Goal: Complete application form

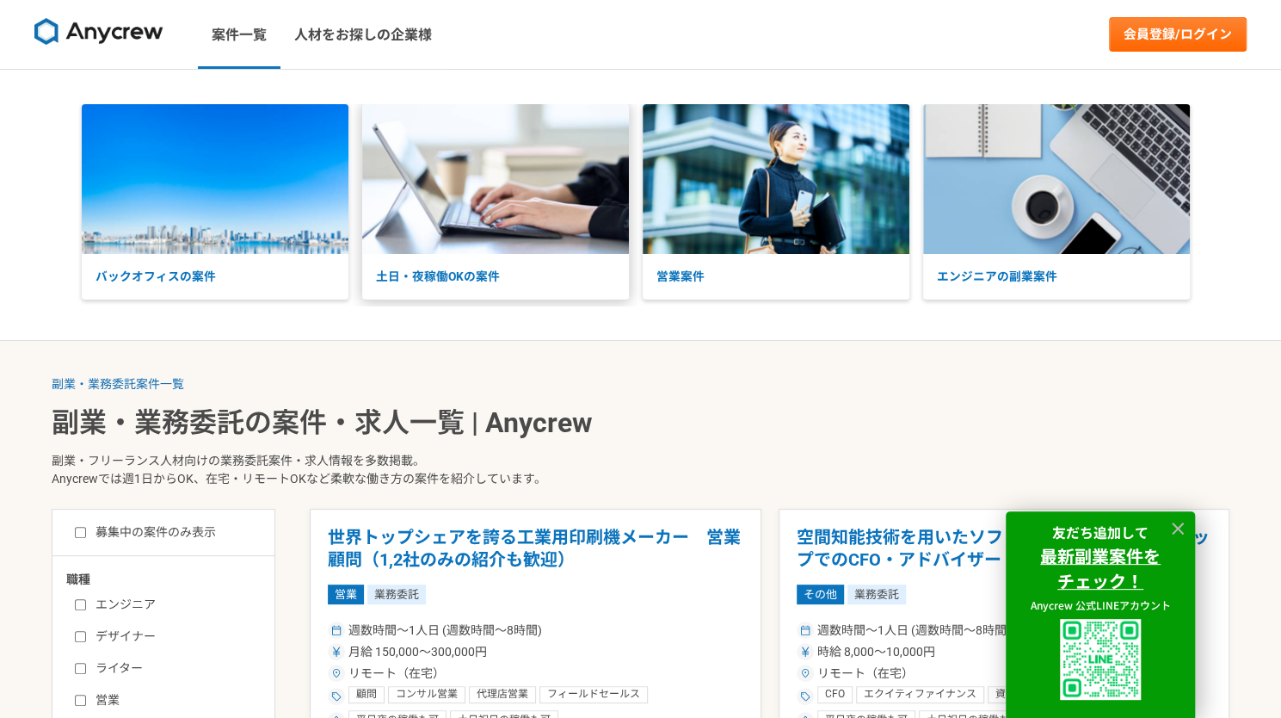
click at [481, 234] on img at bounding box center [495, 179] width 267 height 150
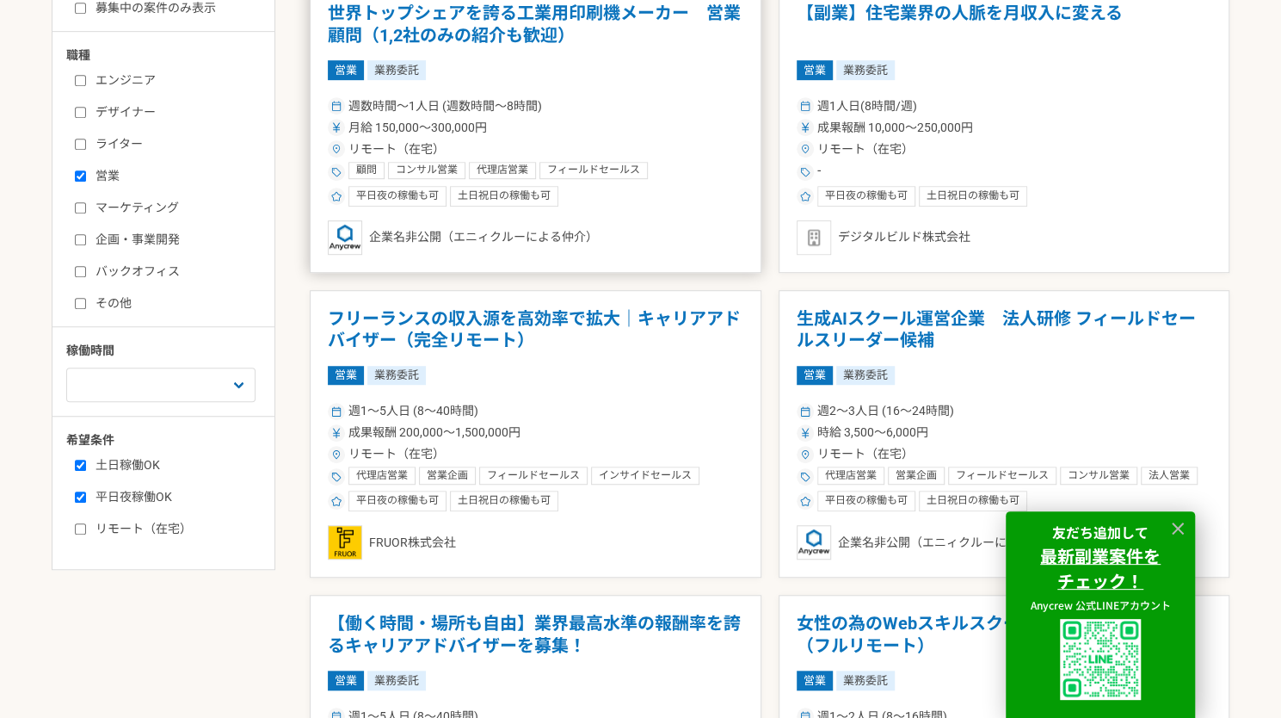
scroll to position [577, 0]
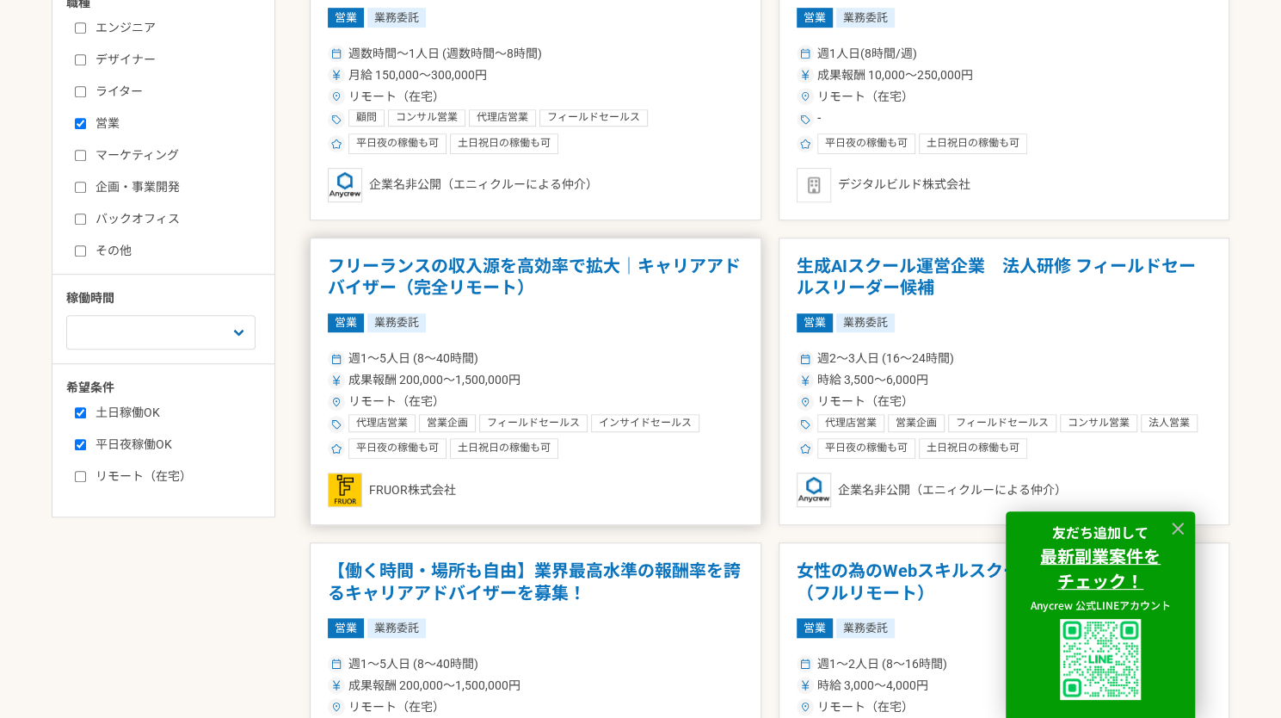
click at [488, 280] on h1 "フリーランスの収入源を高効率で拡大｜キャリアアドバイザー（完全リモート）" at bounding box center [536, 278] width 416 height 44
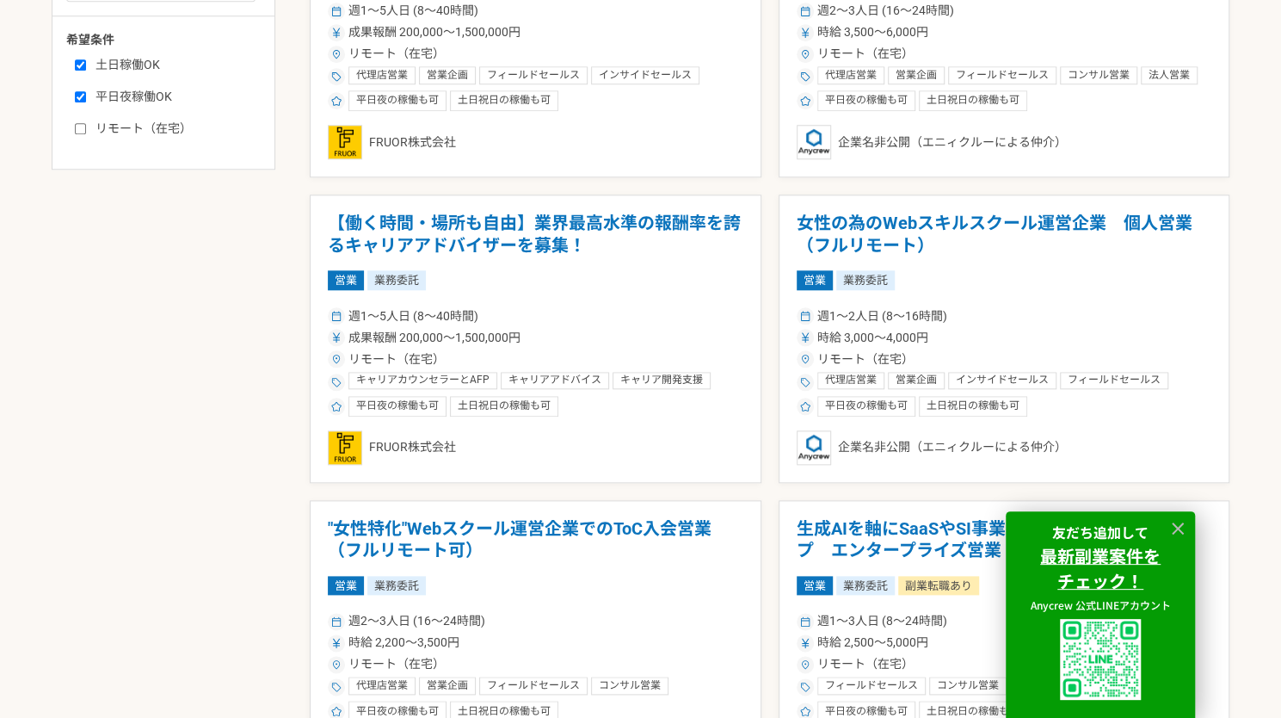
scroll to position [990, 0]
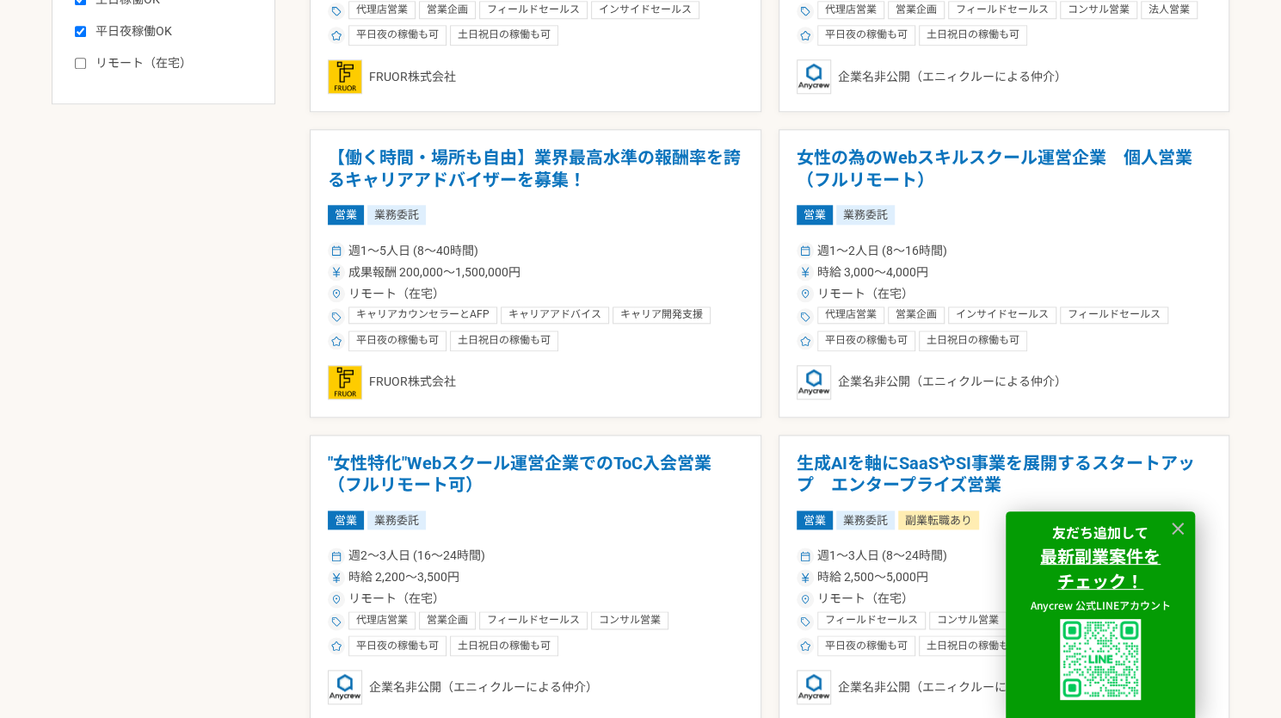
click at [496, 209] on div "営業 業務委託" at bounding box center [536, 214] width 416 height 19
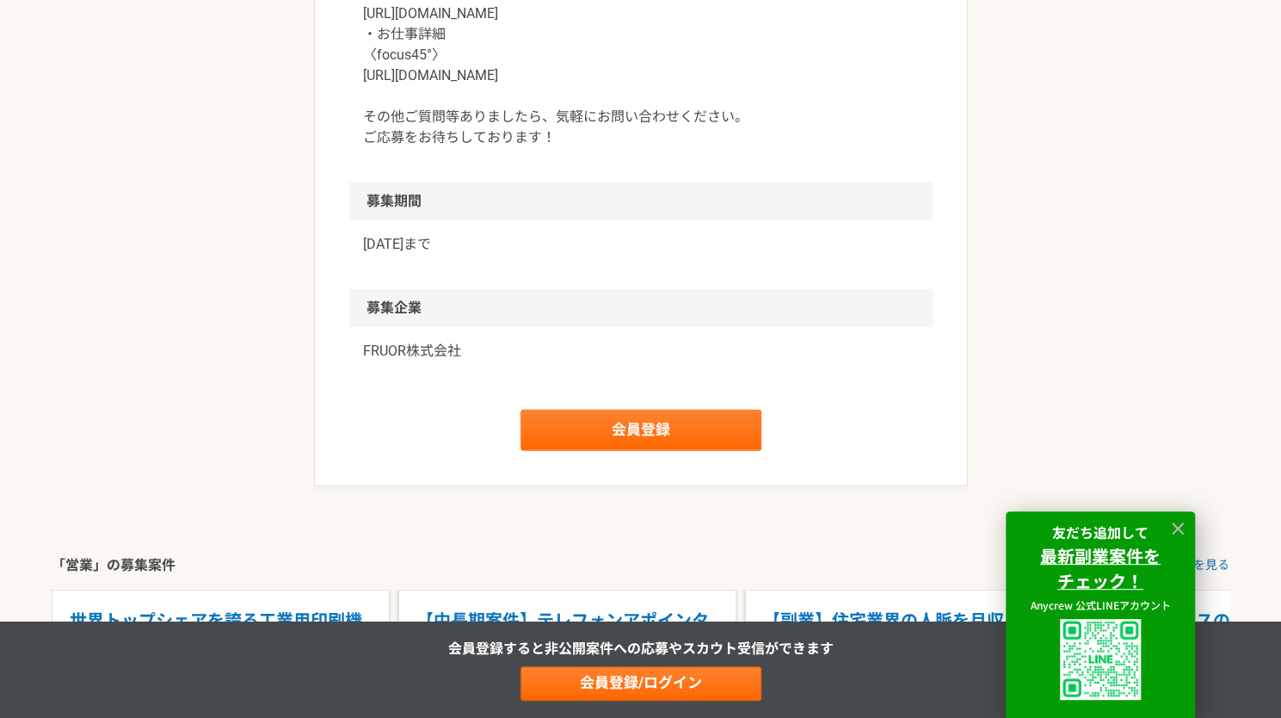
scroll to position [2050, 0]
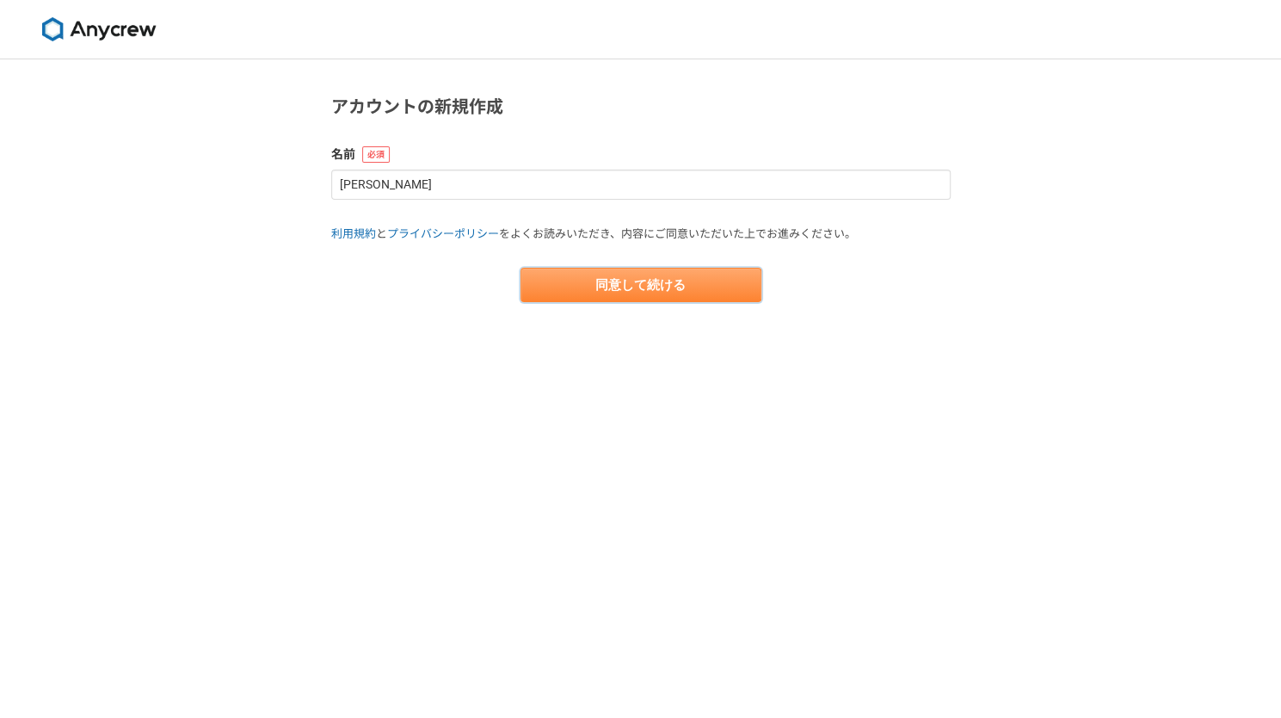
click at [587, 289] on button "同意して続ける" at bounding box center [641, 285] width 241 height 34
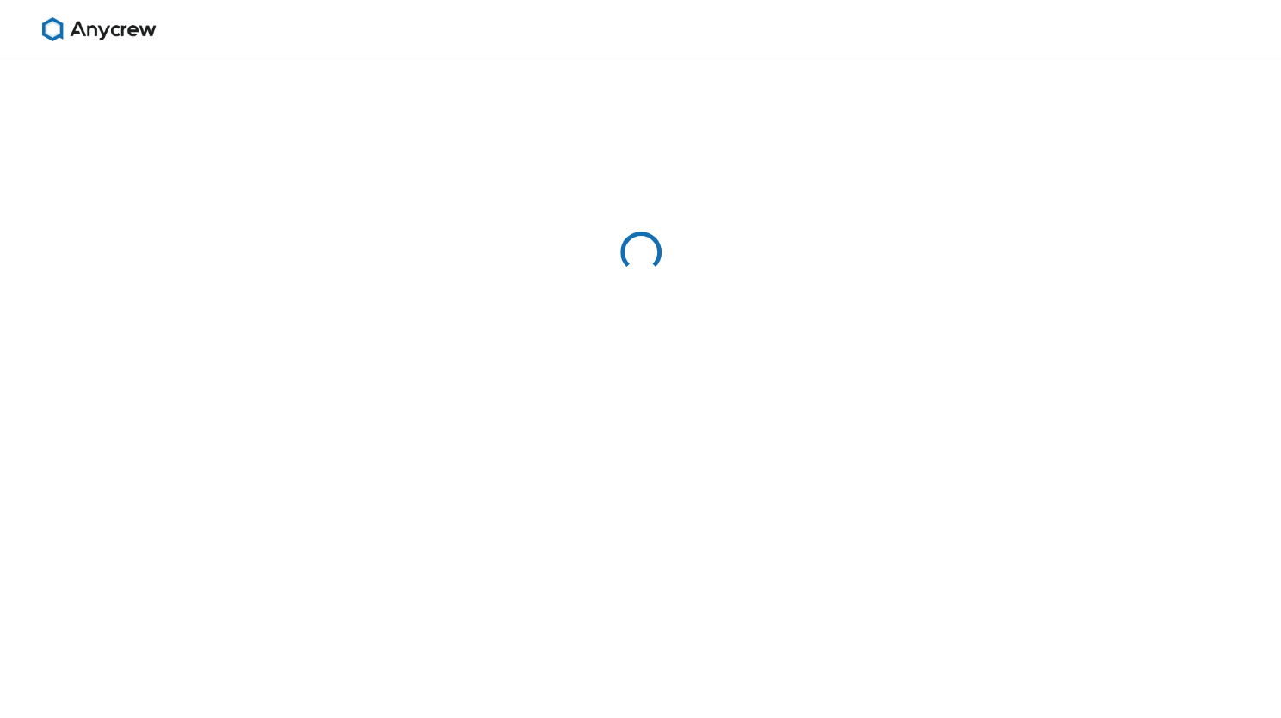
select select "13"
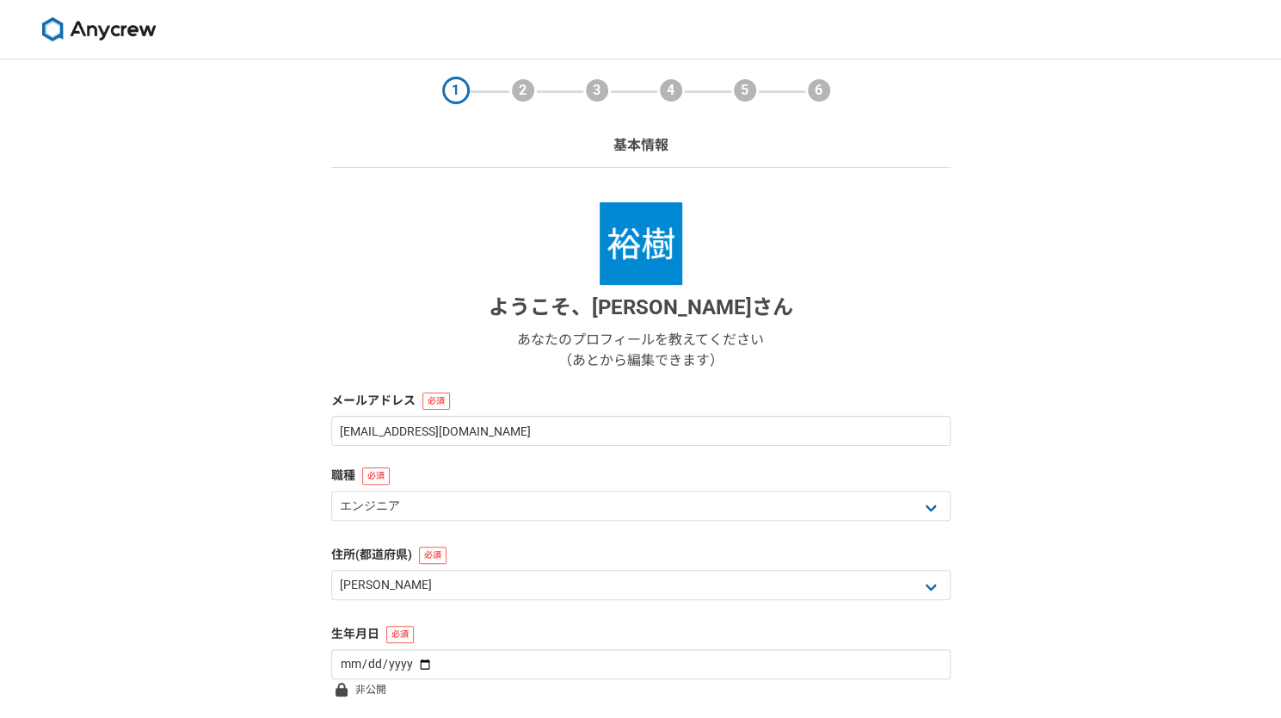
scroll to position [139, 0]
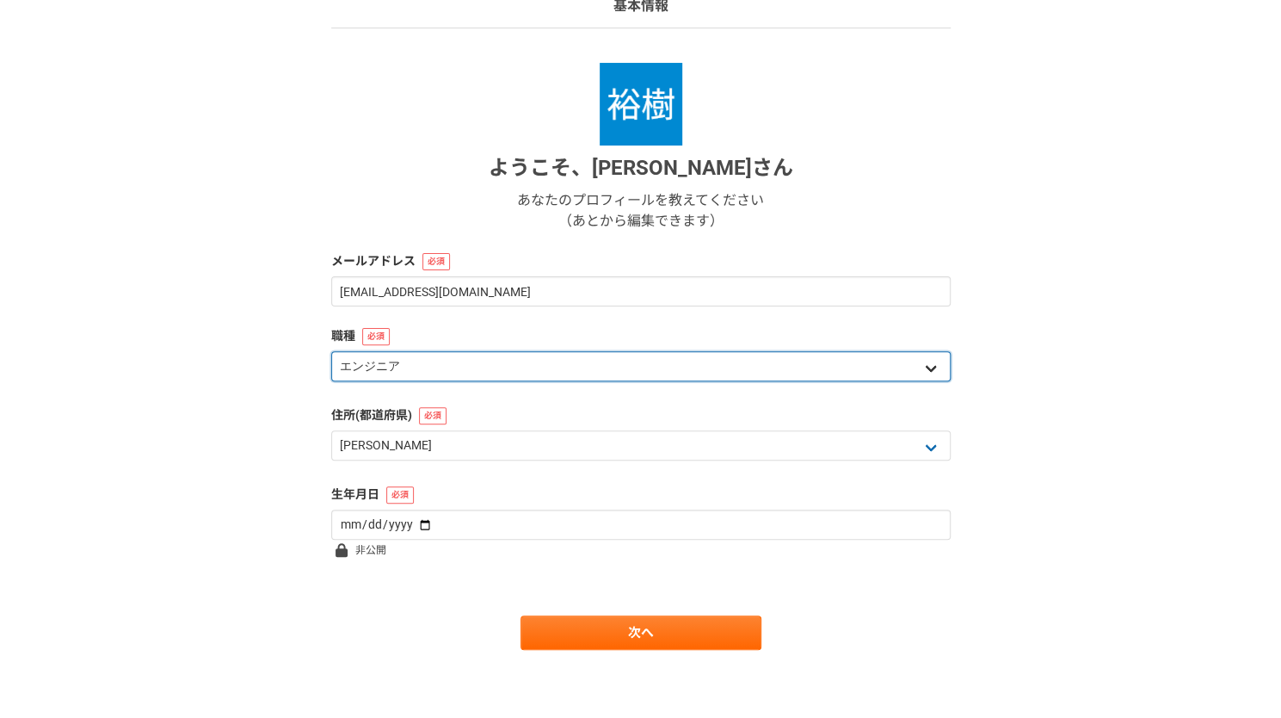
click at [491, 355] on select "エンジニア デザイナー ライター 営業 マーケティング 企画・事業開発 バックオフィス その他" at bounding box center [641, 366] width 620 height 30
select select "6"
click at [331, 351] on select "エンジニア デザイナー ライター 営業 マーケティング 企画・事業開発 バックオフィス その他" at bounding box center [641, 366] width 620 height 30
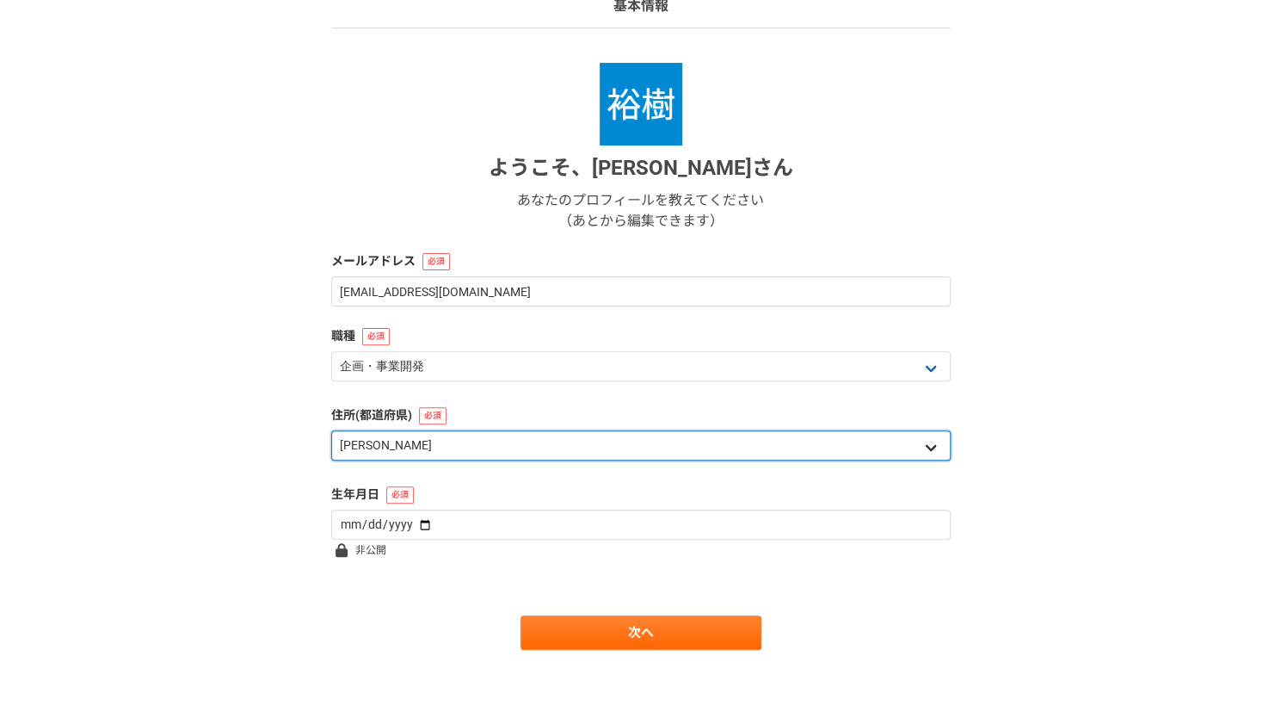
click at [470, 443] on select "北海道 青森県 岩手県 宮城県 秋田県 山形県 福島県 茨城県 栃木県 群馬県 埼玉県 千葉県 東京都 神奈川県 新潟県 富山県 石川県 福井県 山梨県 長野…" at bounding box center [641, 445] width 620 height 30
select select "23"
click at [331, 430] on select "北海道 青森県 岩手県 宮城県 秋田県 山形県 福島県 茨城県 栃木県 群馬県 埼玉県 千葉県 東京都 神奈川県 新潟県 富山県 石川県 福井県 山梨県 長野…" at bounding box center [641, 445] width 620 height 30
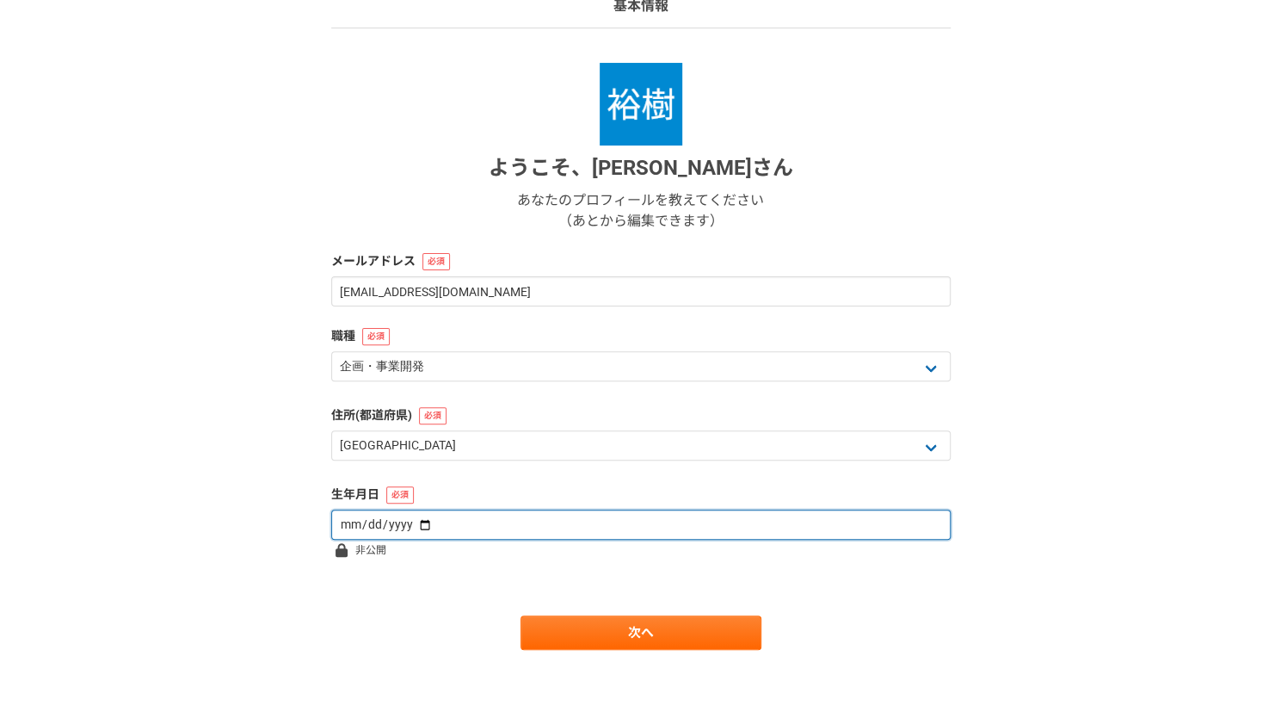
click at [506, 515] on input "date" at bounding box center [641, 524] width 620 height 30
click at [353, 517] on input "date" at bounding box center [641, 524] width 620 height 30
click at [416, 520] on input "date" at bounding box center [641, 524] width 620 height 30
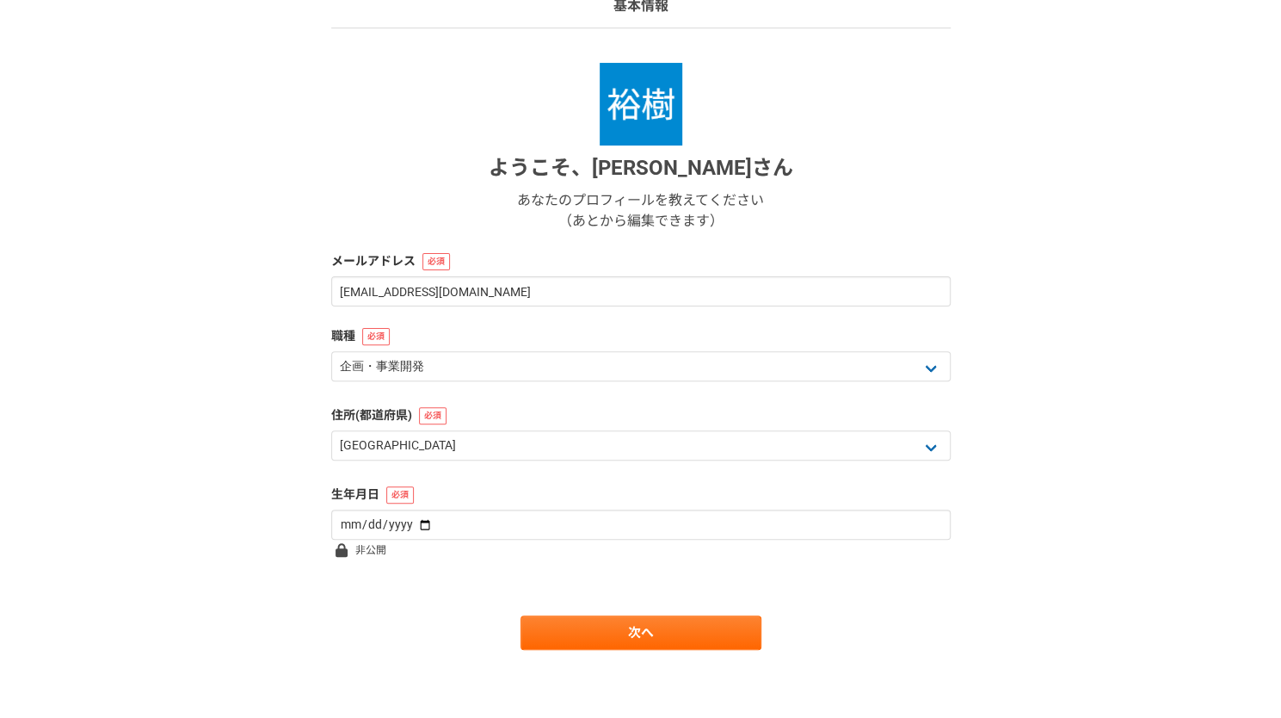
click at [218, 524] on div "1 2 3 4 5 6 基本情報 ようこそ、 古谷裕樹 さん あなたのプロフィールを教えてください （あとから編集できます） メールアドレス yuki.fur…" at bounding box center [640, 319] width 1281 height 799
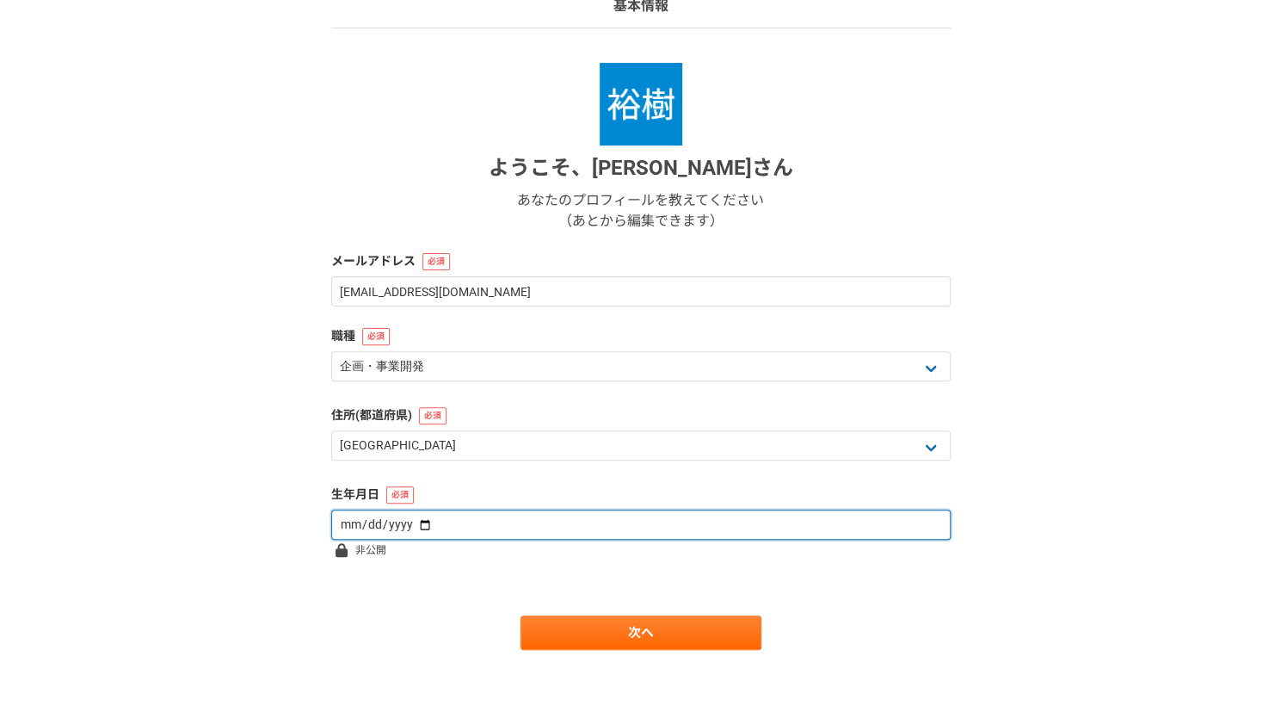
click at [415, 522] on input "date" at bounding box center [641, 524] width 620 height 30
click at [414, 521] on input "2010-03-20" at bounding box center [641, 524] width 620 height 30
type input "1995-01-27"
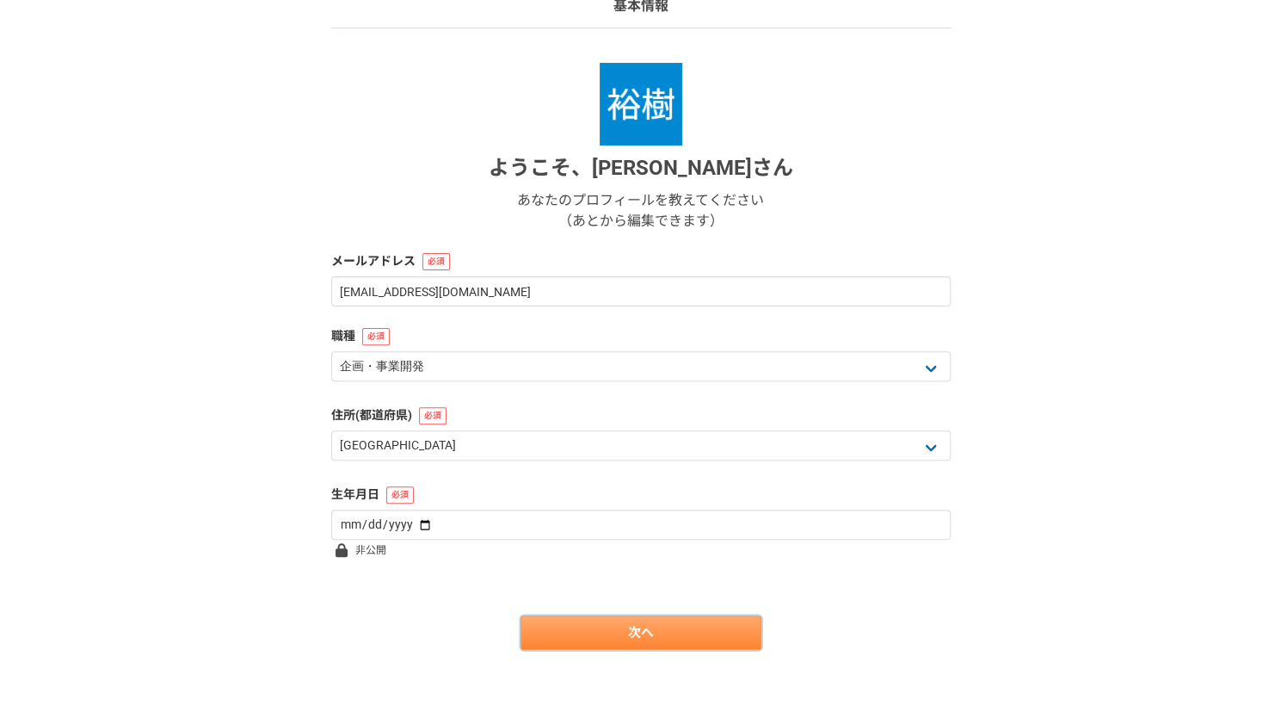
click at [639, 645] on link "次へ" at bounding box center [641, 632] width 241 height 34
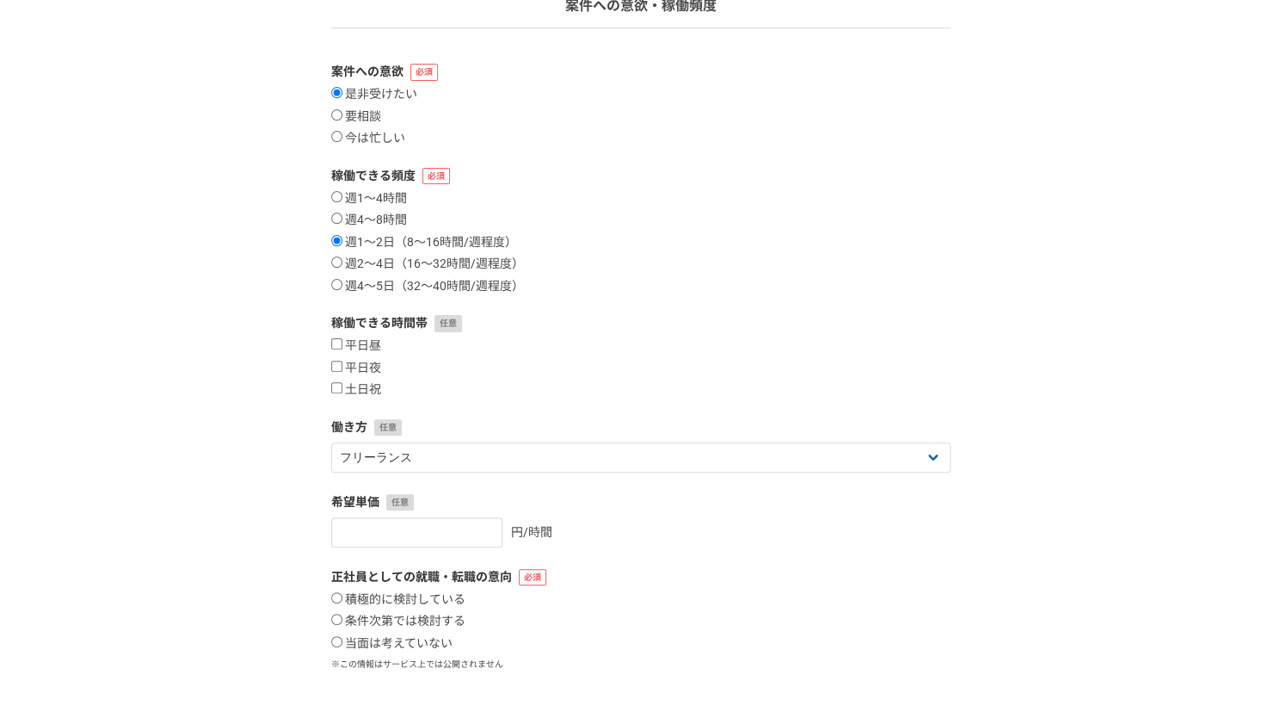
scroll to position [0, 0]
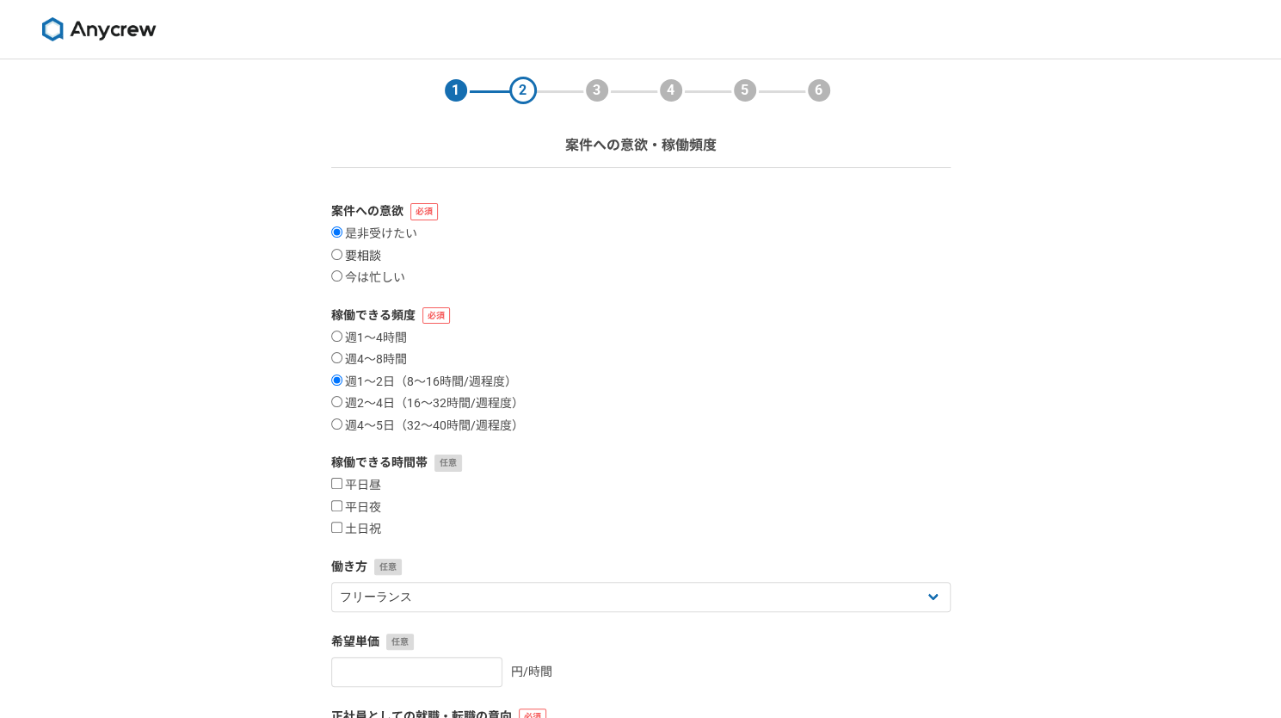
click at [340, 252] on input "要相談" at bounding box center [336, 254] width 11 height 11
radio input "true"
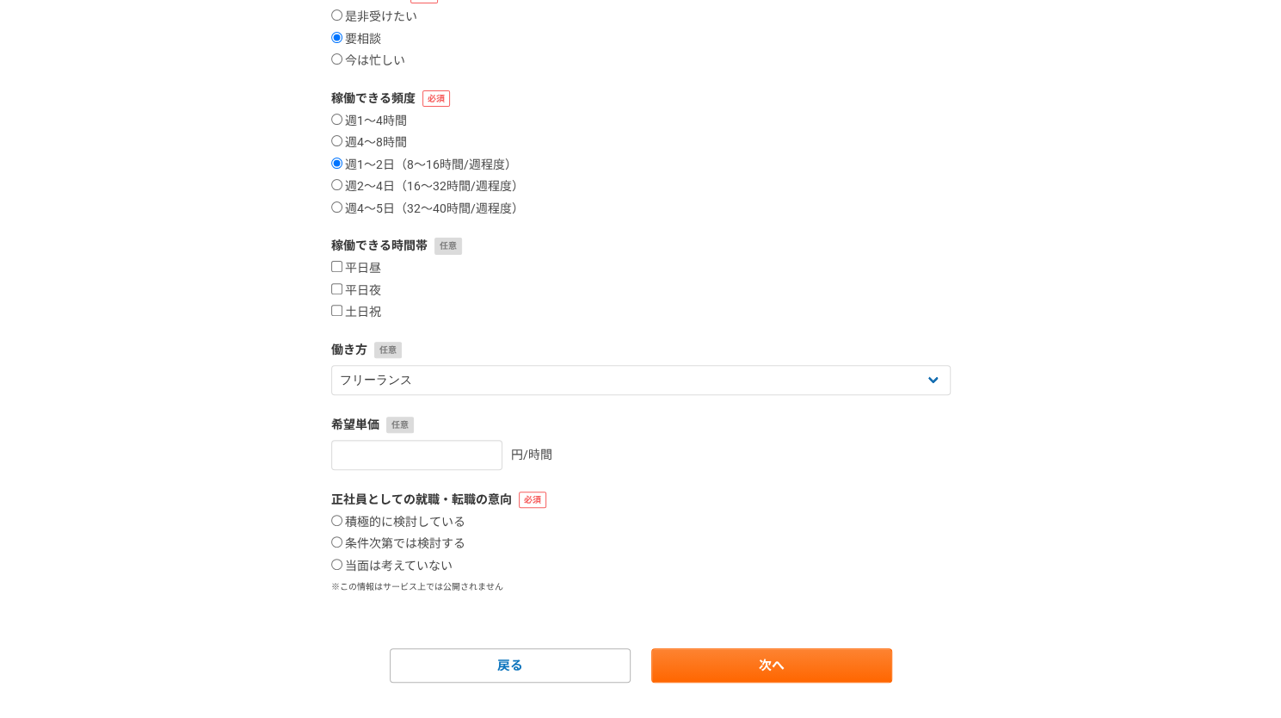
scroll to position [250, 0]
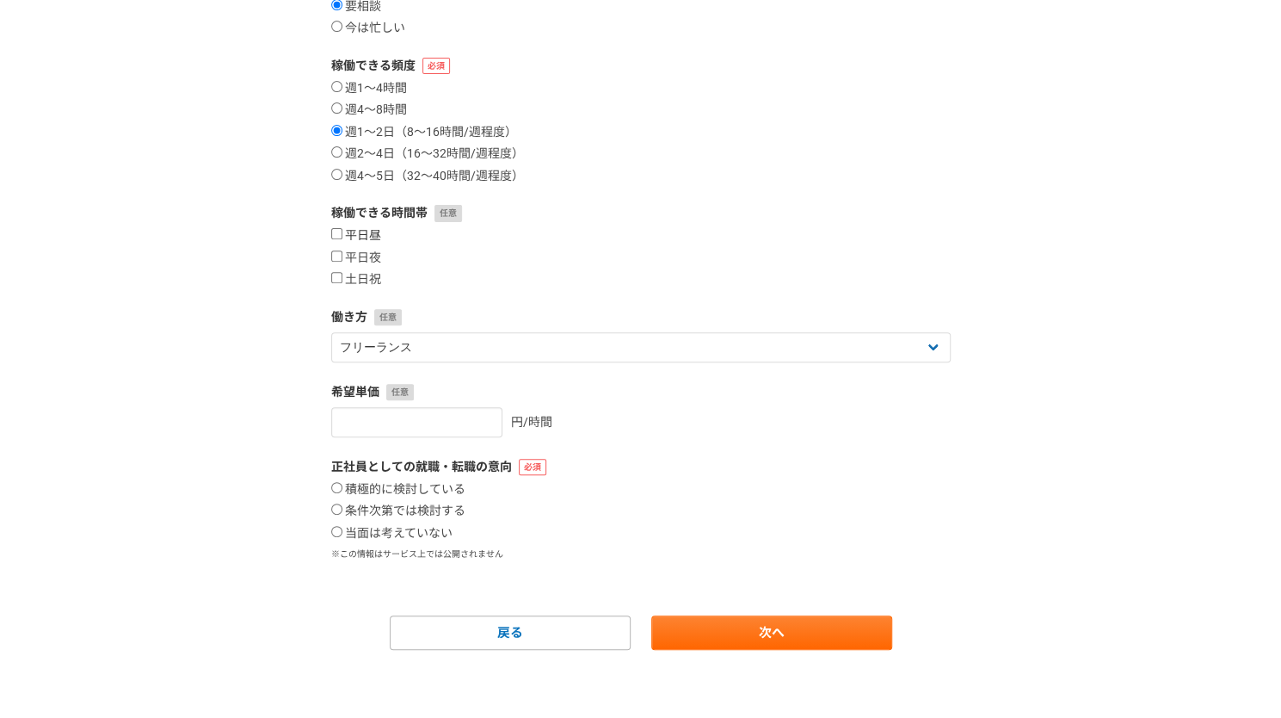
click at [336, 234] on input "平日昼" at bounding box center [336, 233] width 11 height 11
checkbox input "true"
click at [337, 280] on input "土日祝" at bounding box center [336, 277] width 11 height 11
checkbox input "true"
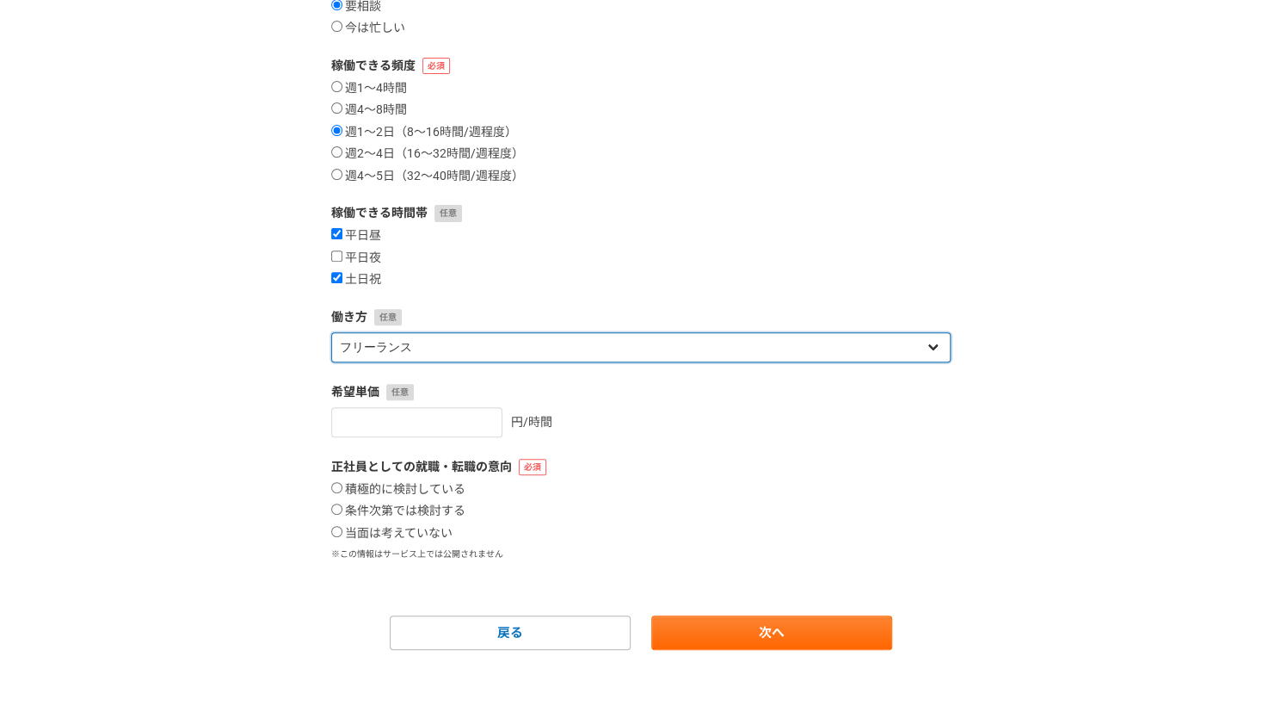
click at [556, 338] on select "フリーランス 副業 その他" at bounding box center [641, 347] width 620 height 30
select select "sidejob"
click at [331, 332] on select "フリーランス 副業 その他" at bounding box center [641, 347] width 620 height 30
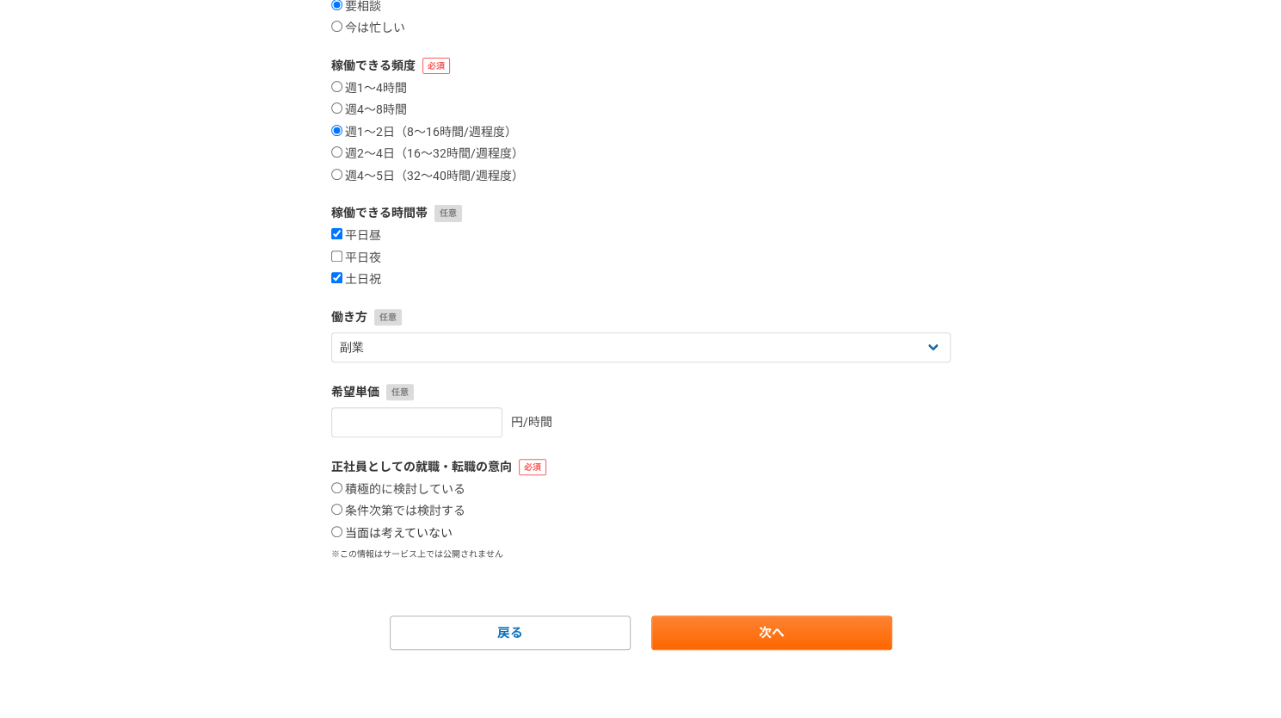
click at [334, 533] on input "当面は考えていない" at bounding box center [336, 531] width 11 height 11
radio input "true"
click at [726, 630] on link "次へ" at bounding box center [771, 632] width 241 height 34
select select
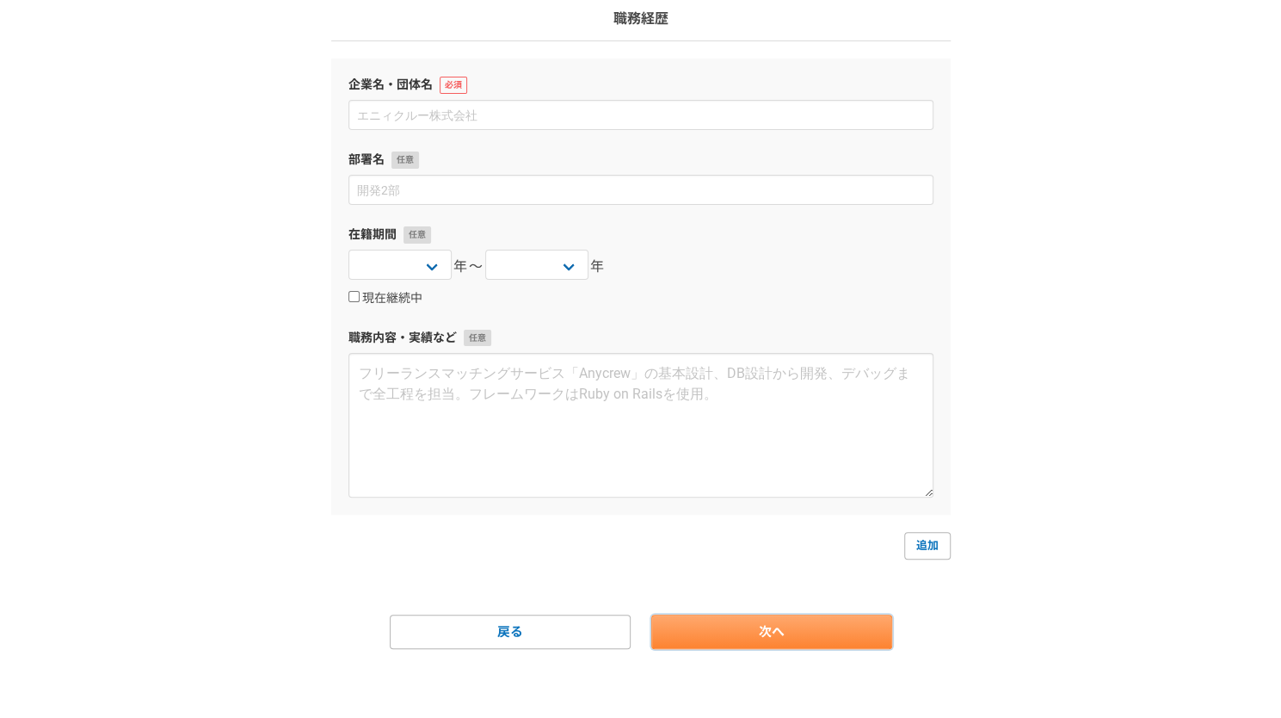
scroll to position [0, 0]
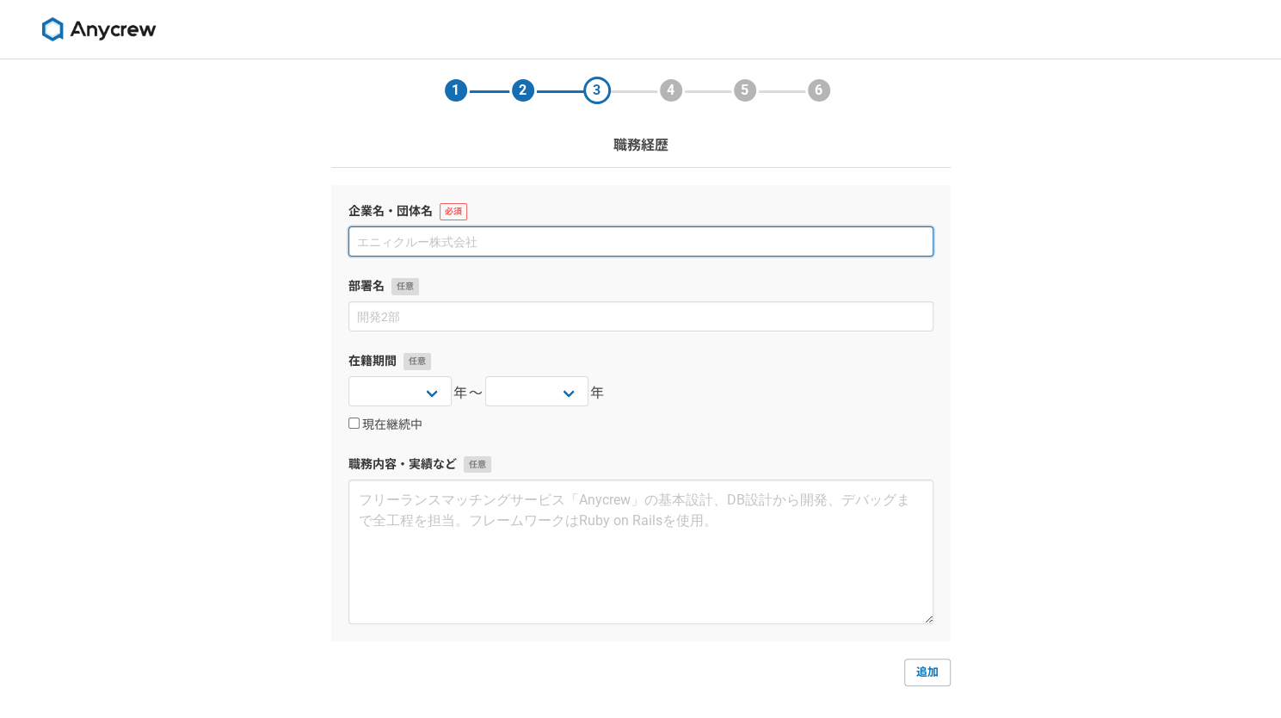
click at [461, 231] on input at bounding box center [641, 241] width 585 height 30
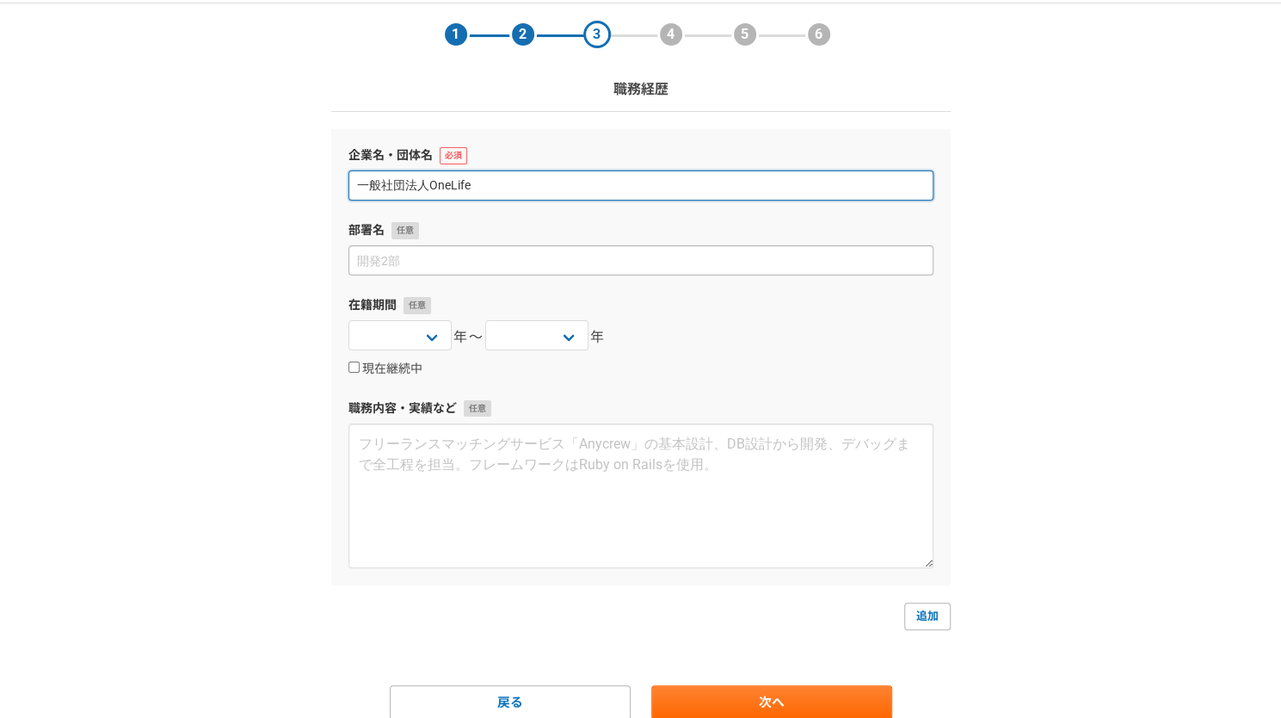
type input "一般社団法人OneLife"
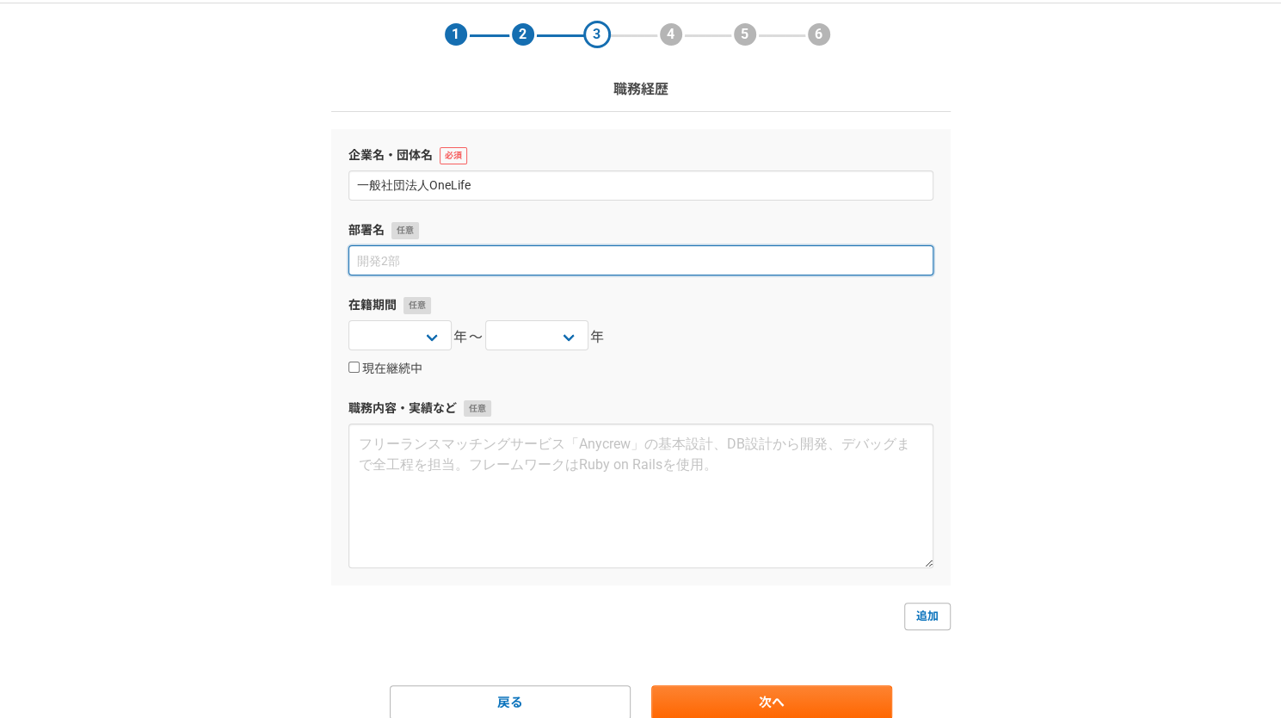
click at [429, 264] on input at bounding box center [641, 260] width 585 height 30
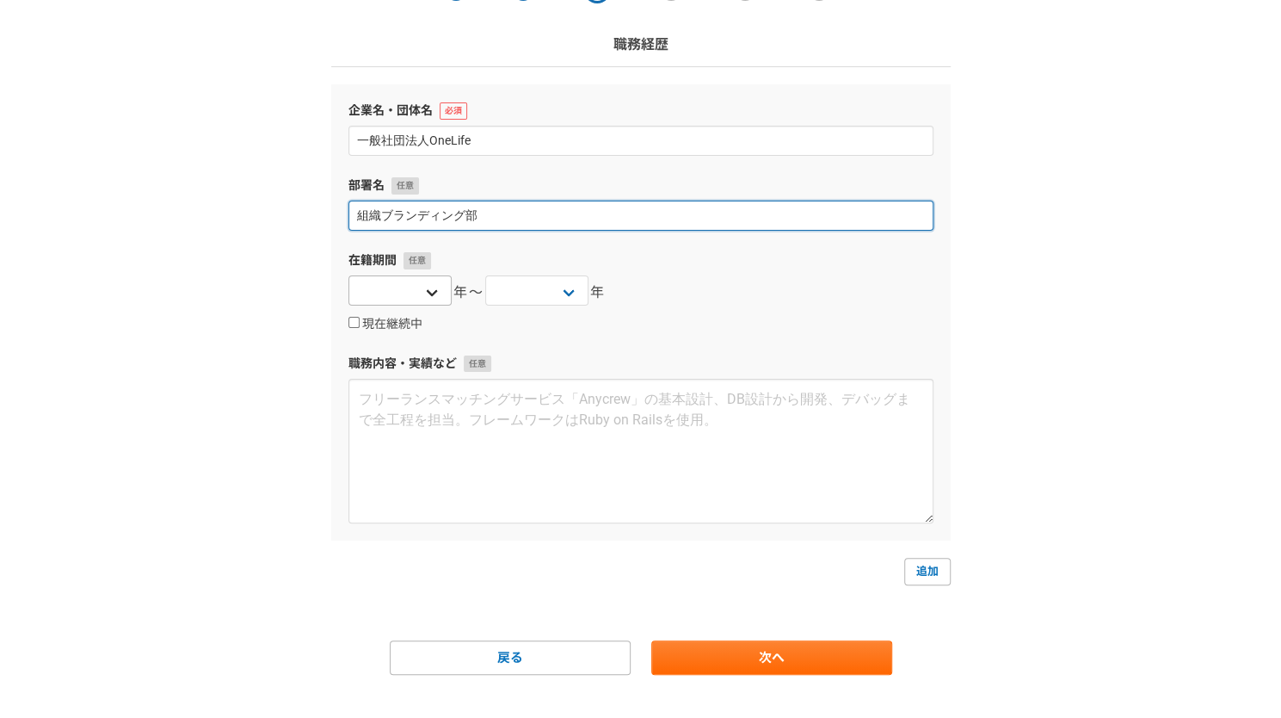
type input "組織ブランディング部"
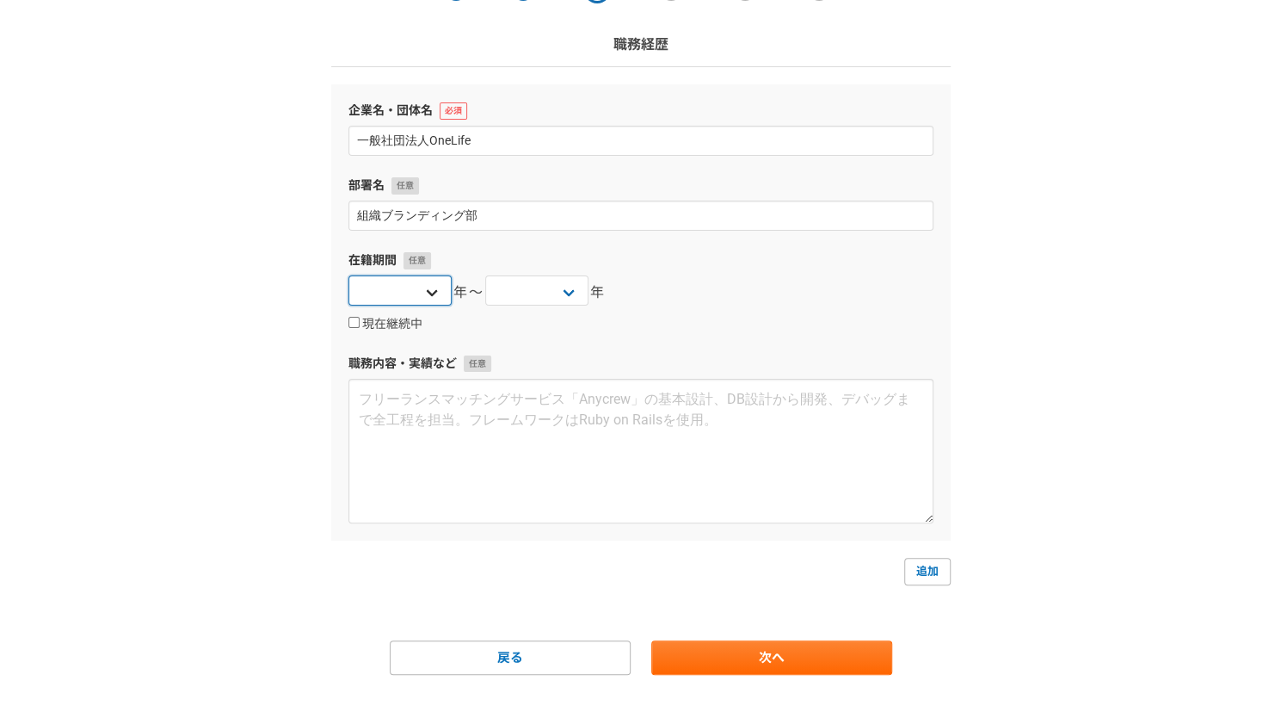
click at [430, 284] on select "2025 2024 2023 2022 2021 2020 2019 2018 2017 2016 2015 2014 2013 2012 2011 2010…" at bounding box center [400, 290] width 103 height 30
select select "2022"
click at [349, 275] on select "2025 2024 2023 2022 2021 2020 2019 2018 2017 2016 2015 2014 2013 2012 2011 2010…" at bounding box center [400, 290] width 103 height 30
click at [534, 287] on select "2025 2024 2023 2022 2021 2020 2019 2018 2017 2016 2015 2014 2013 2012 2011 2010…" at bounding box center [536, 290] width 103 height 30
select select "2025"
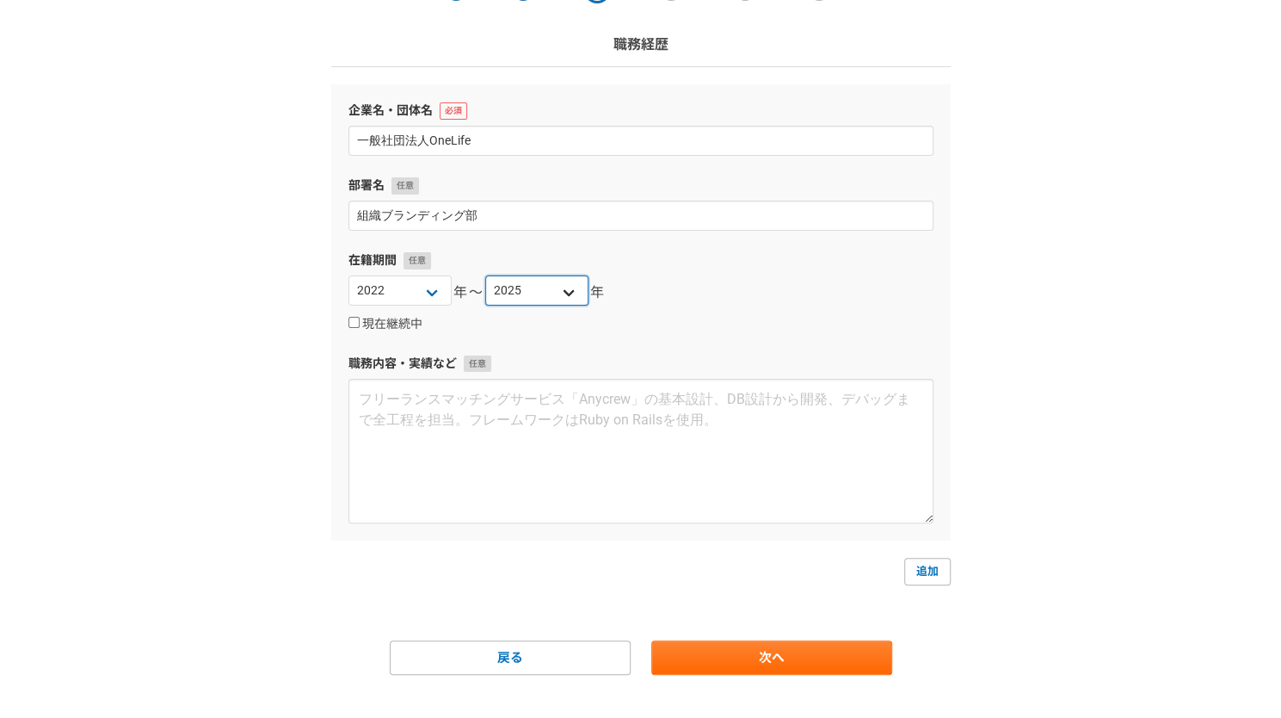
click at [485, 275] on select "2025 2024 2023 2022 2021 2020 2019 2018 2017 2016 2015 2014 2013 2012 2011 2010…" at bounding box center [536, 290] width 103 height 30
click at [353, 318] on input "現在継続中" at bounding box center [354, 322] width 11 height 11
checkbox input "true"
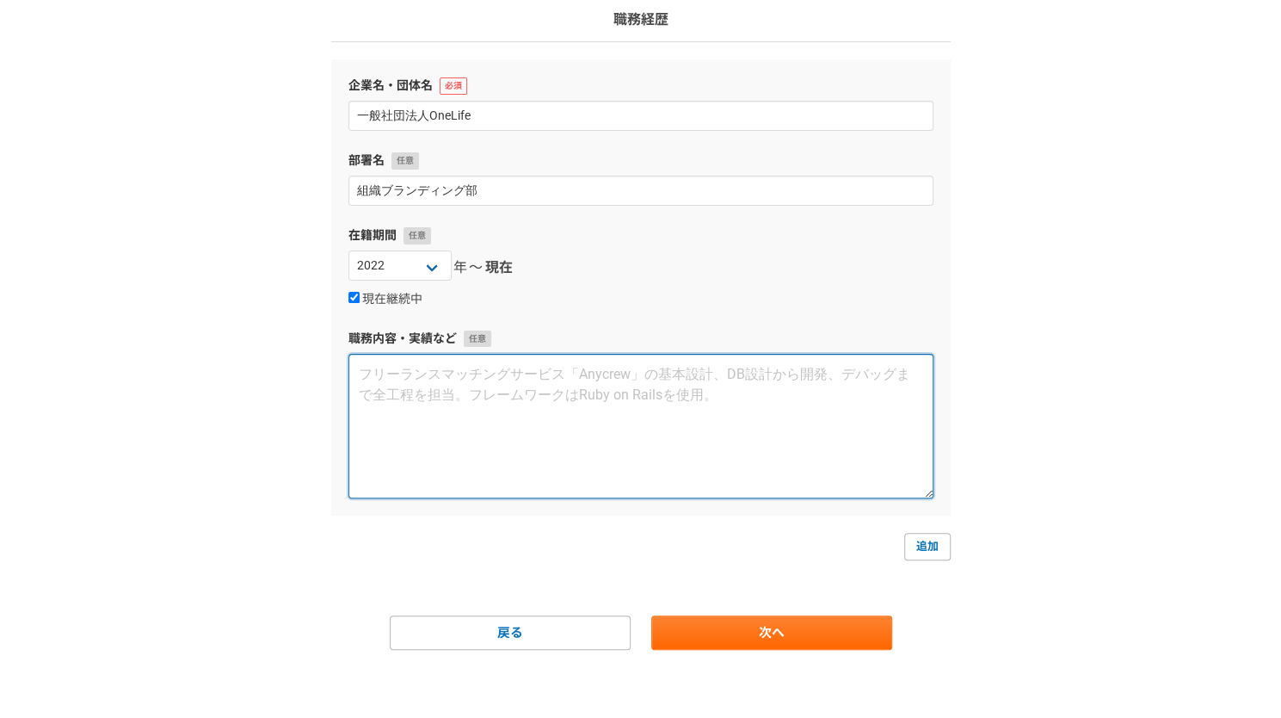
click at [472, 386] on textarea at bounding box center [641, 426] width 585 height 145
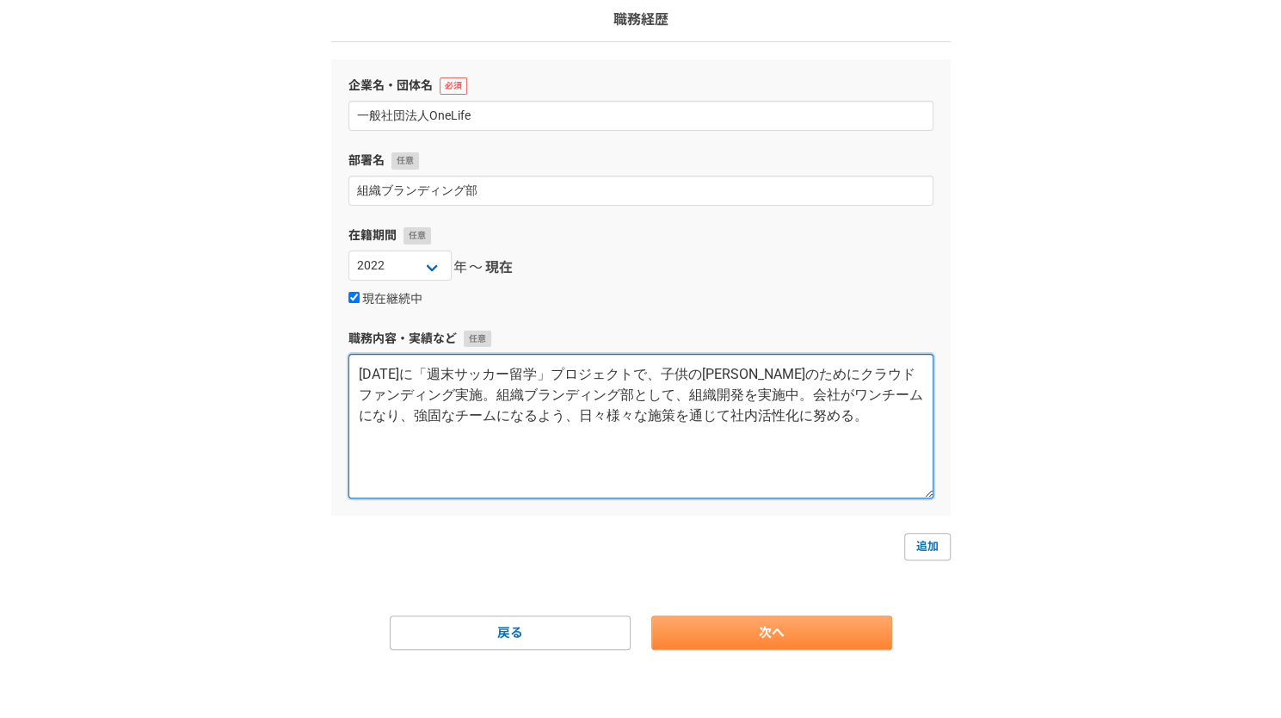
type textarea "2022年10月に「週末サッカー留学」プロジェクトで、子供の未来のためにクラウドファンディング実施。組織ブランディング部として、組織開発を実施中。会社がワンチ…"
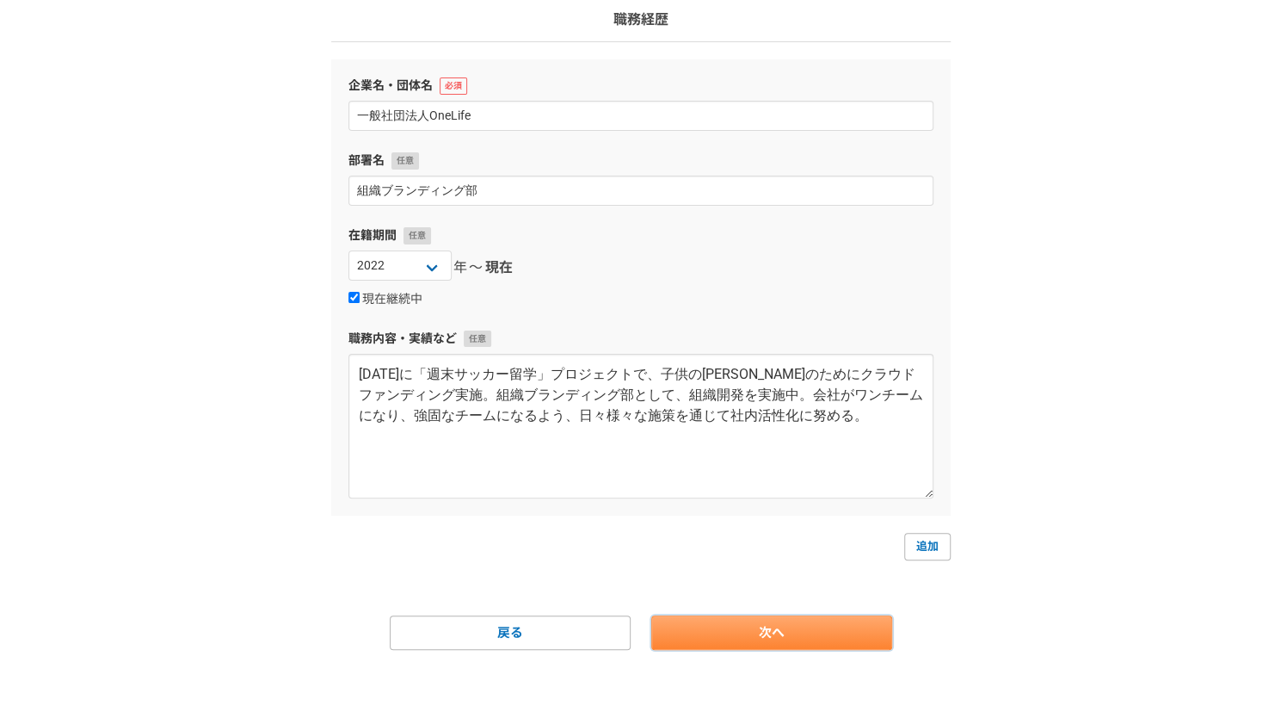
click at [744, 638] on link "次へ" at bounding box center [771, 632] width 241 height 34
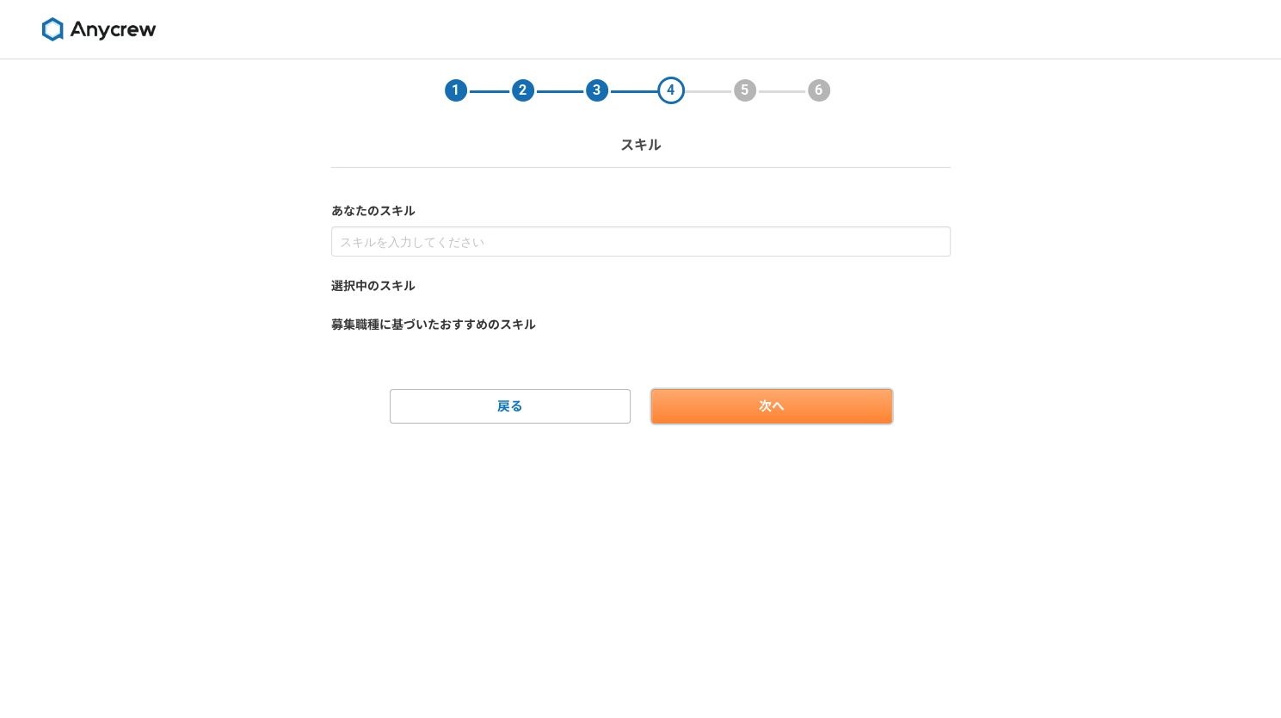
scroll to position [0, 0]
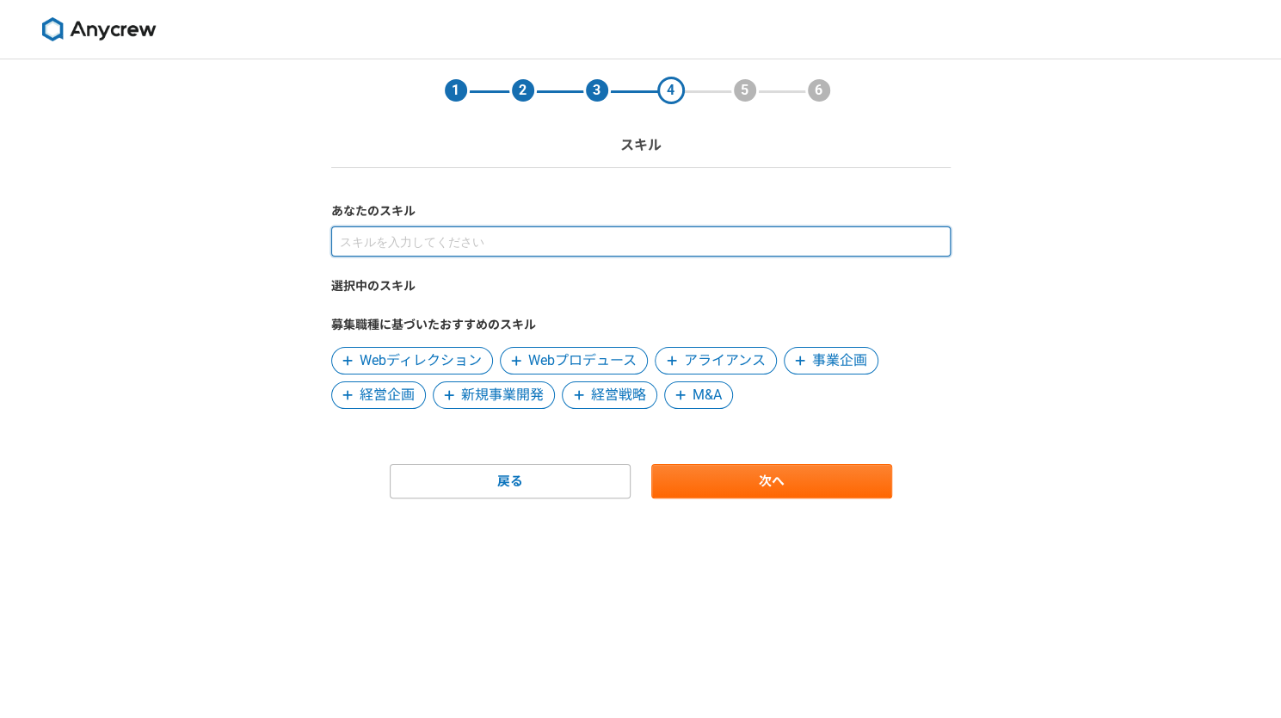
click at [467, 237] on input at bounding box center [641, 241] width 620 height 30
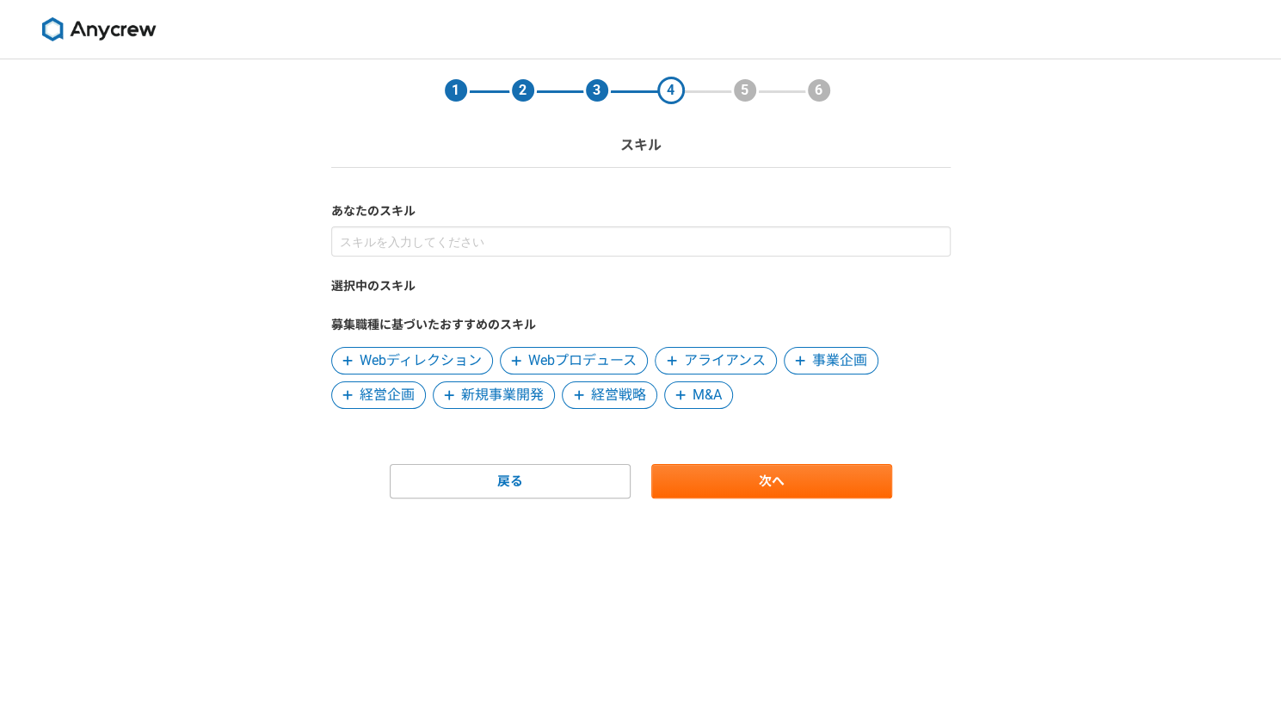
click at [499, 392] on span "新規事業開発" at bounding box center [502, 395] width 83 height 21
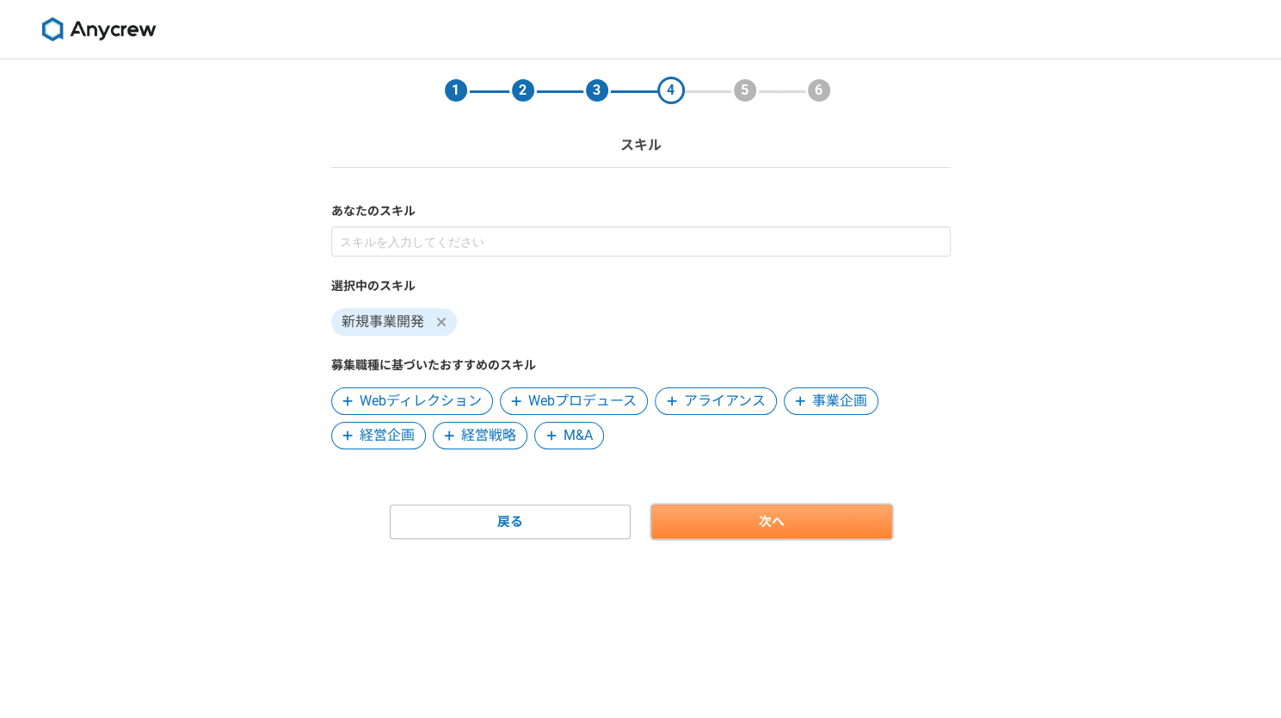
click at [799, 520] on link "次へ" at bounding box center [771, 521] width 241 height 34
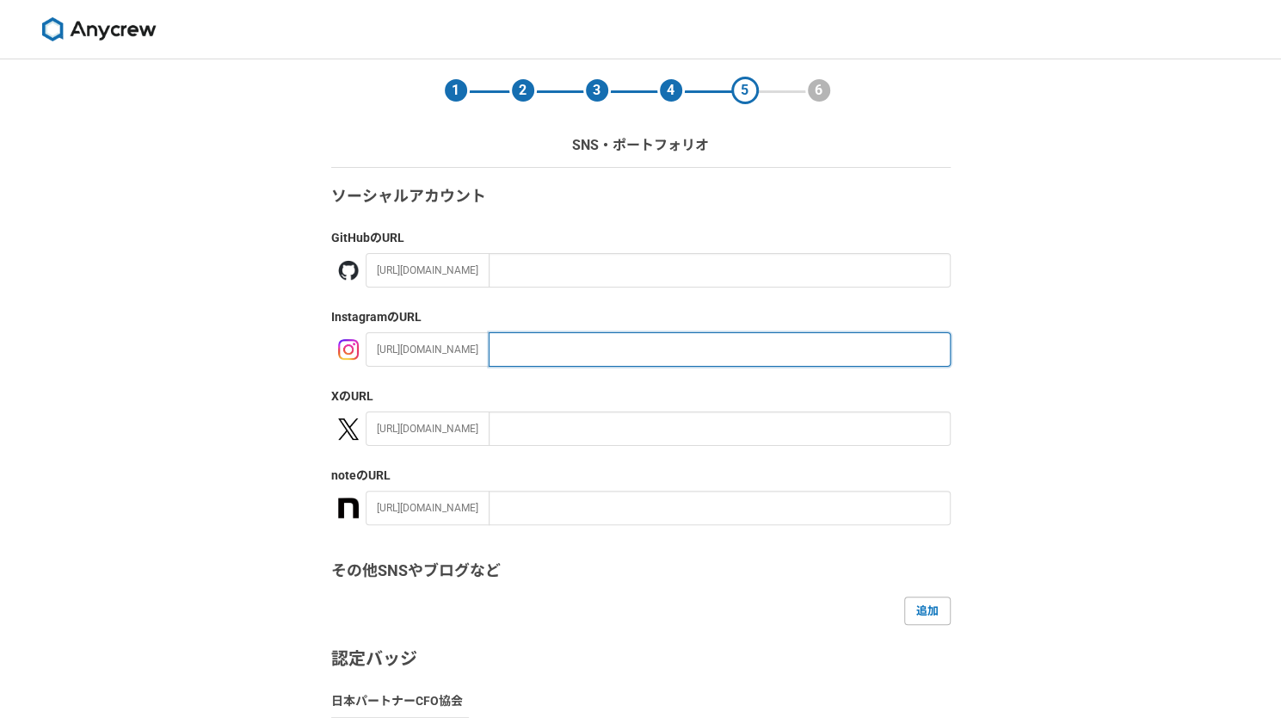
click at [552, 347] on input "text" at bounding box center [720, 349] width 462 height 34
paste input "https://www.instagram.com/yf_coach?igsh=ZXAwb2FxMHgwM2kx&utm_source=qr"
type input "https://www.instagram.com/yf_coach?igsh=ZXAwb2FxMHgwM2kx&utm_source=qr"
click at [125, 280] on div "1 2 3 4 5 6 SNS・ポートフォリオ ソーシャルアカウント GitHub のURL https://github.com/ Instagram のU…" at bounding box center [640, 502] width 1281 height 887
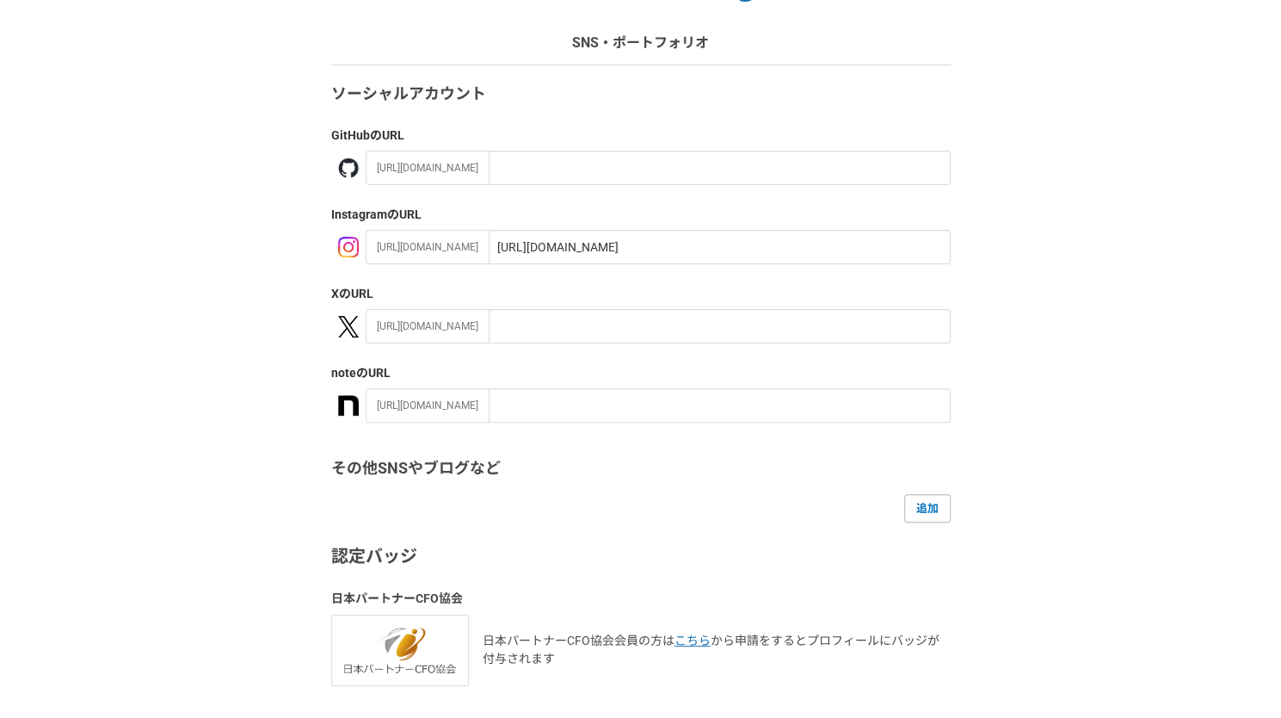
scroll to position [227, 0]
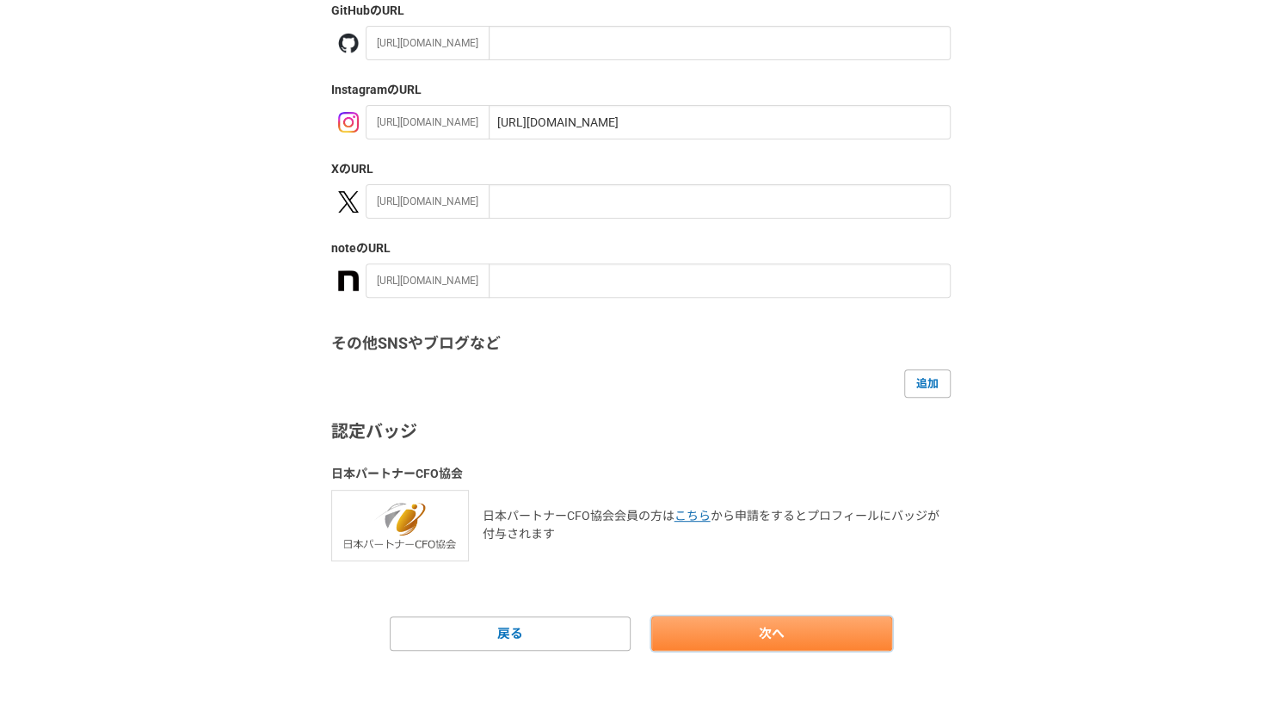
click at [742, 631] on link "次へ" at bounding box center [771, 633] width 241 height 34
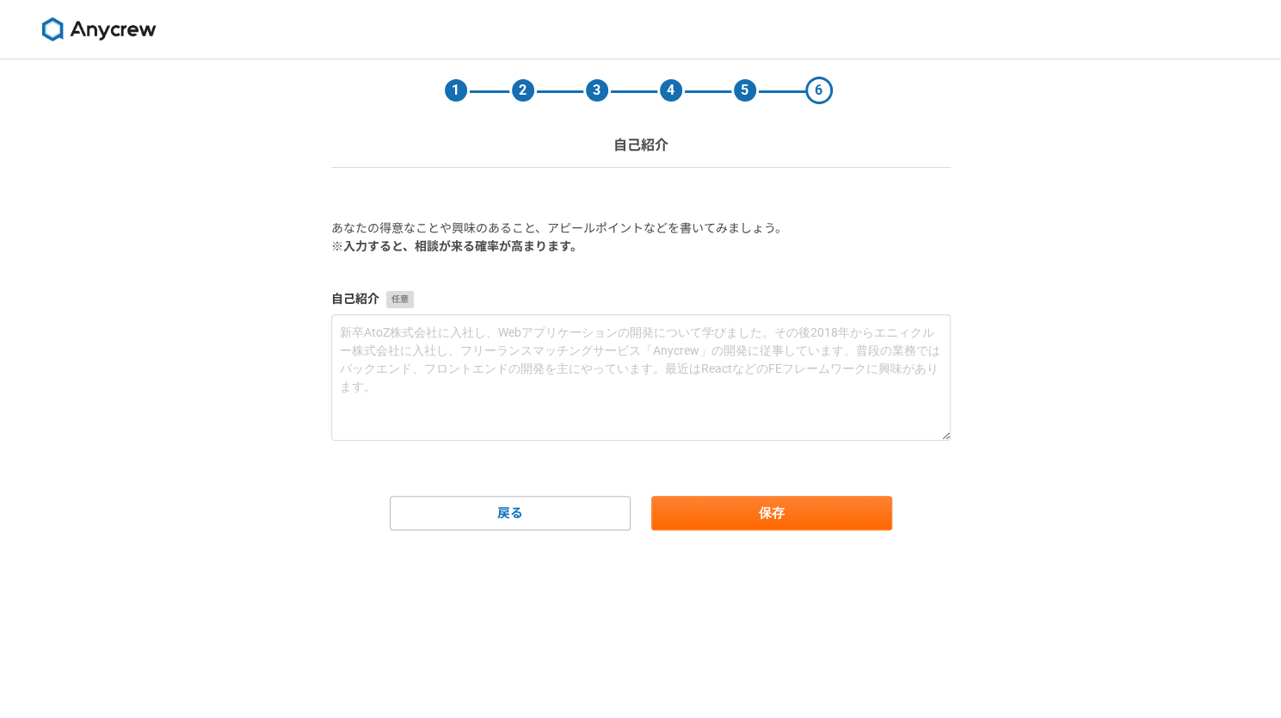
scroll to position [0, 0]
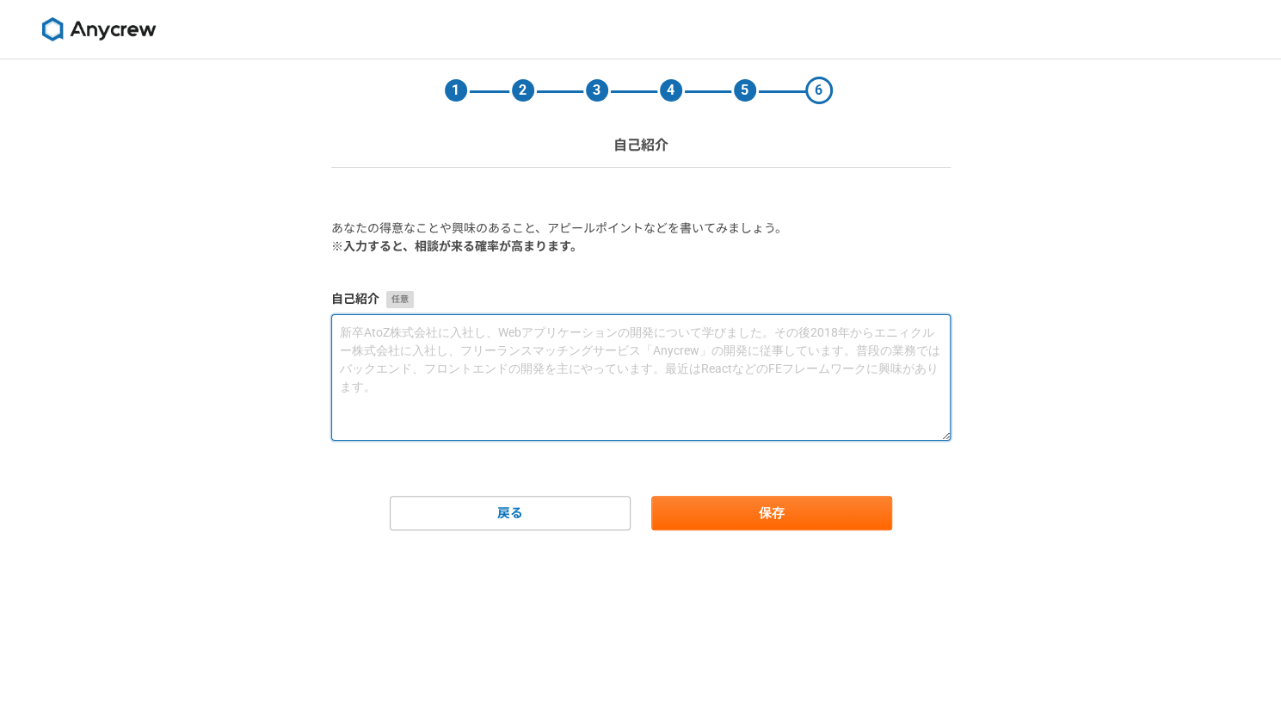
click at [401, 314] on textarea at bounding box center [641, 377] width 620 height 126
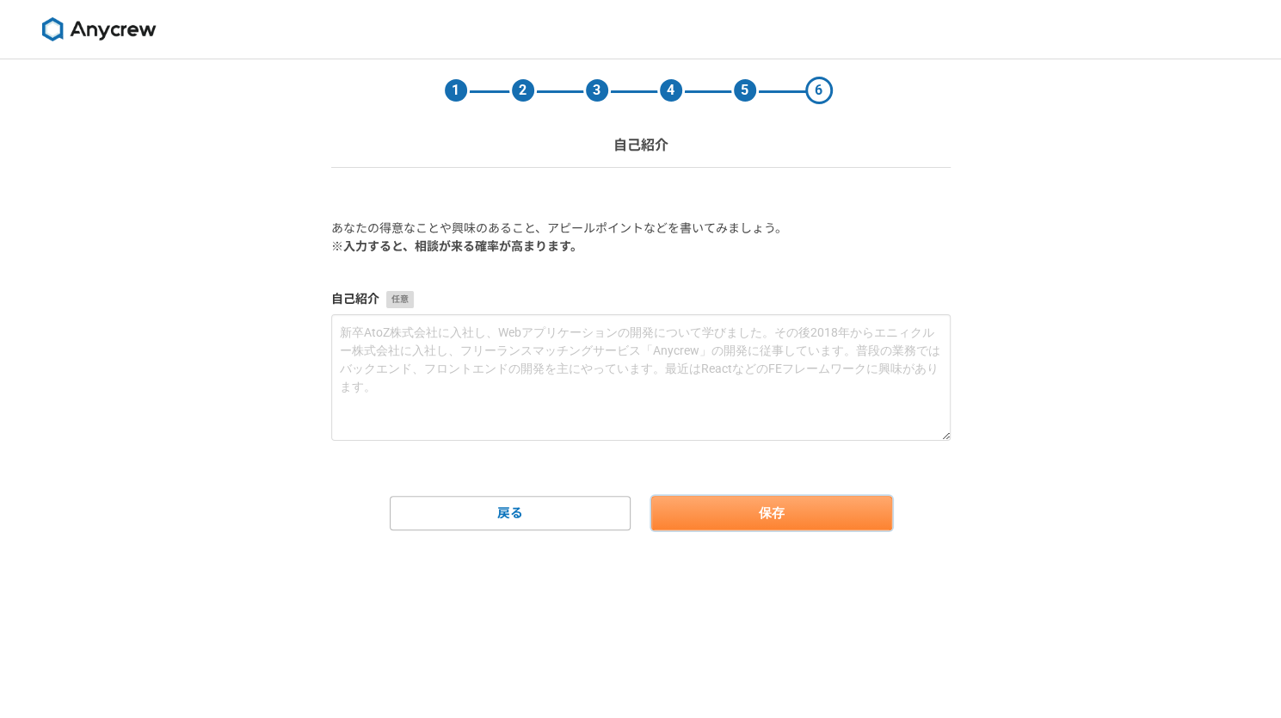
click at [738, 517] on button "保存" at bounding box center [771, 513] width 241 height 34
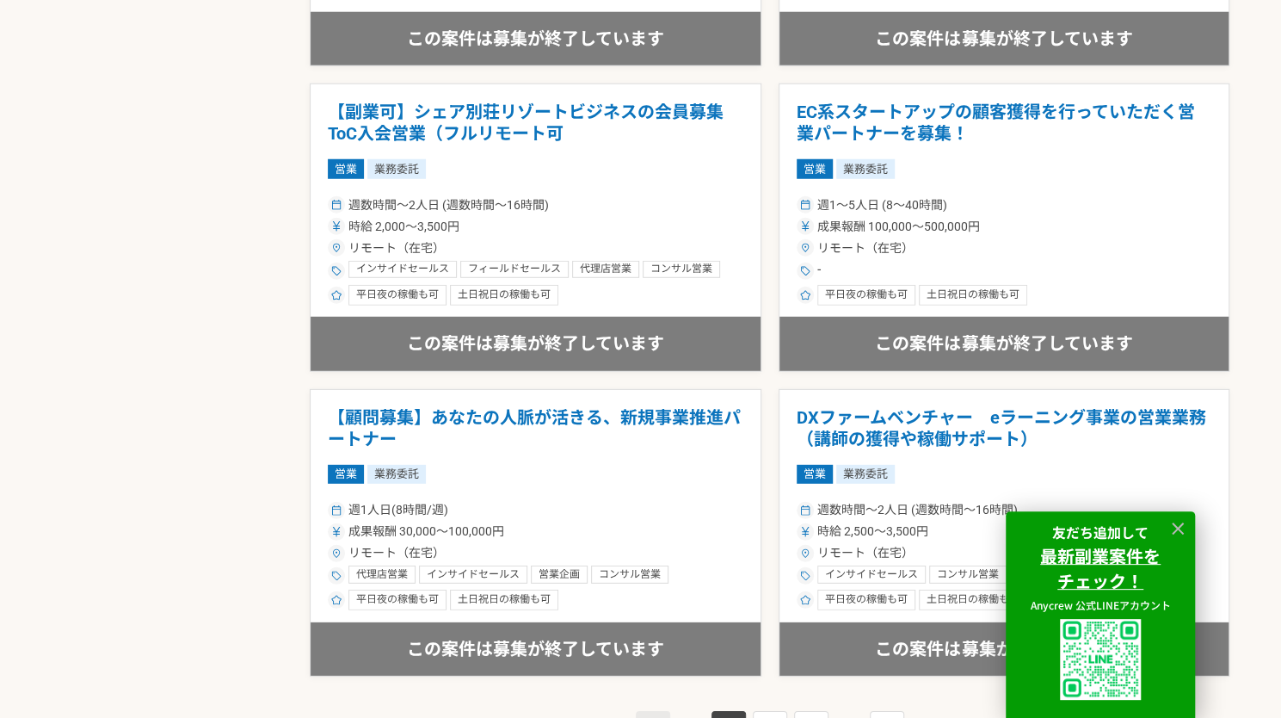
scroll to position [2971, 0]
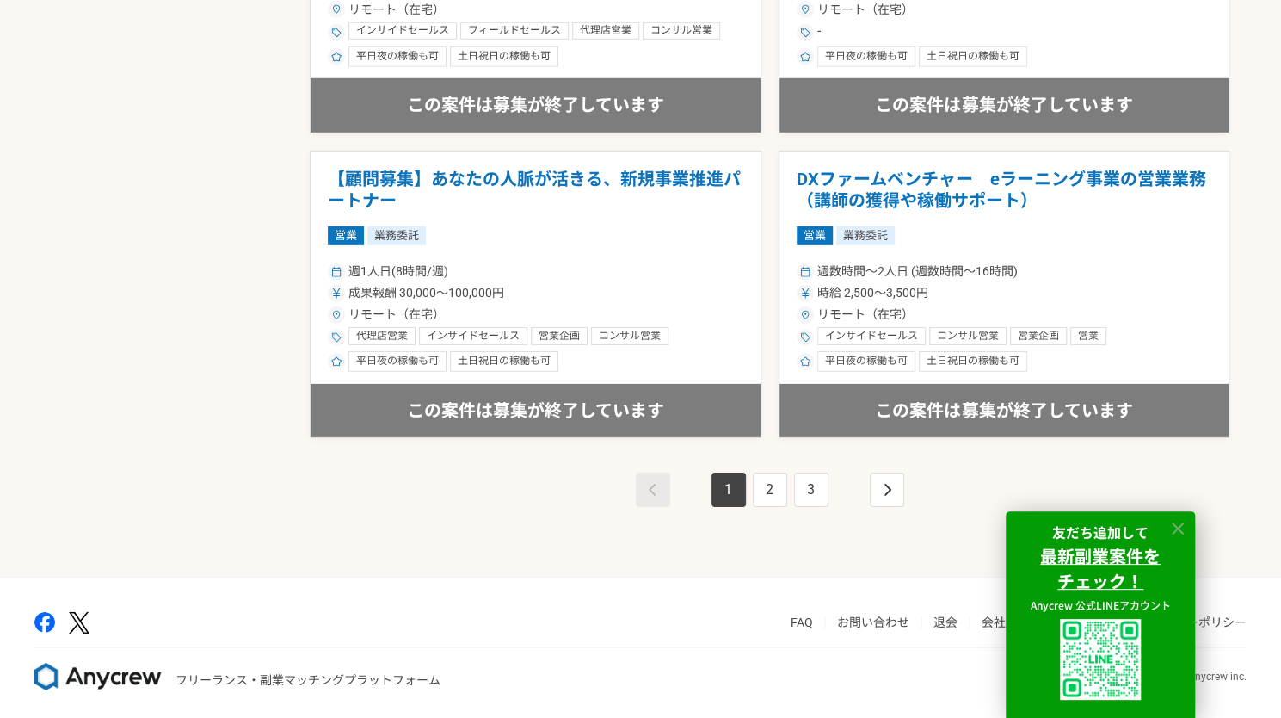
click at [1181, 529] on icon at bounding box center [1178, 528] width 12 height 12
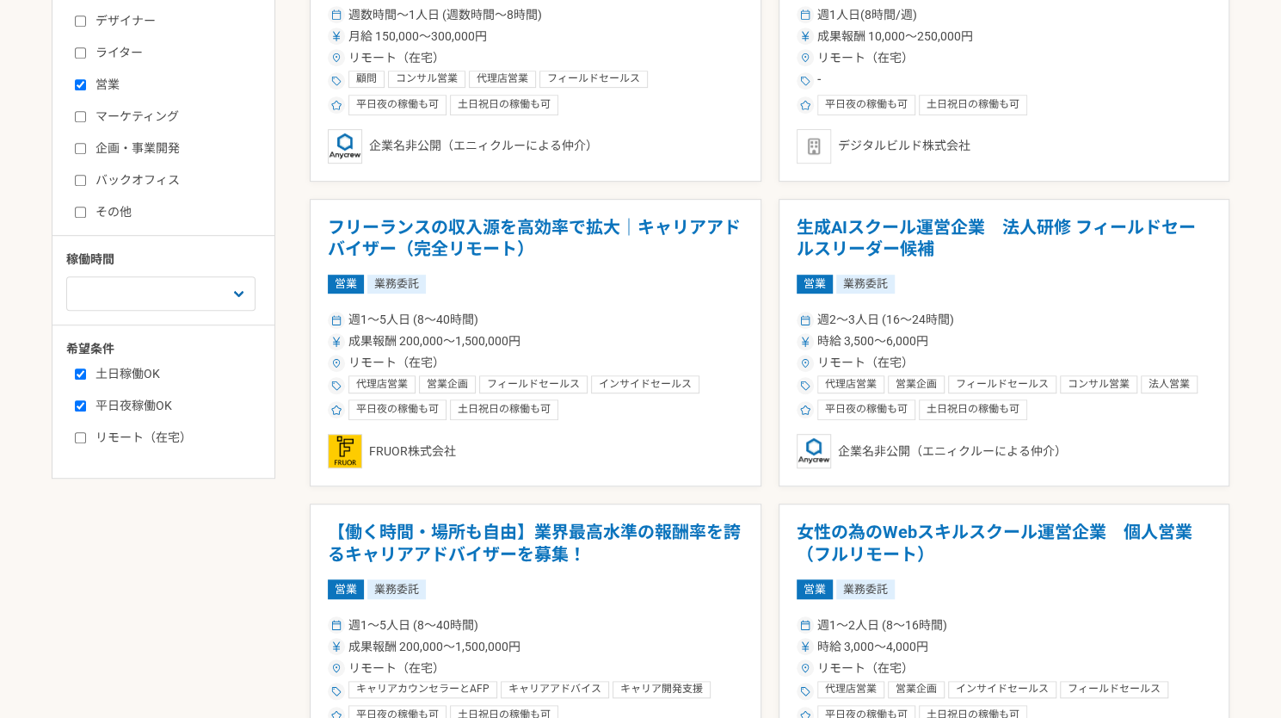
scroll to position [0, 0]
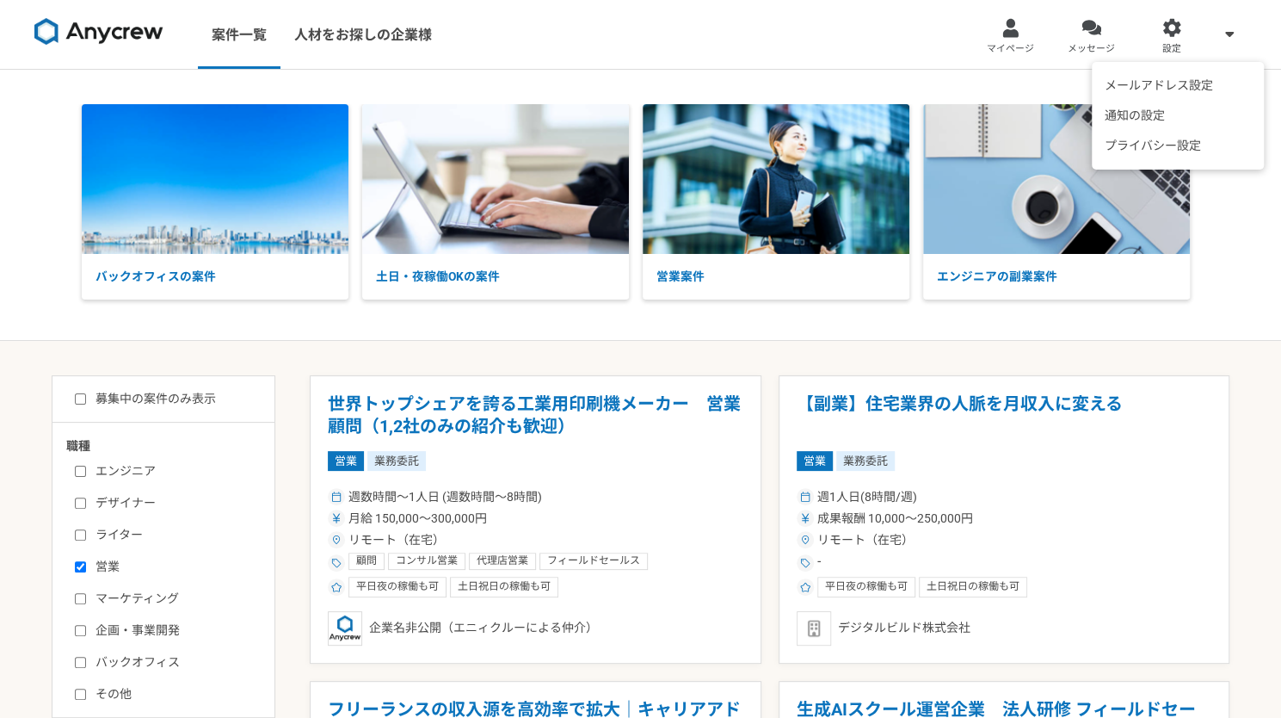
click at [1225, 23] on span at bounding box center [1229, 33] width 21 height 21
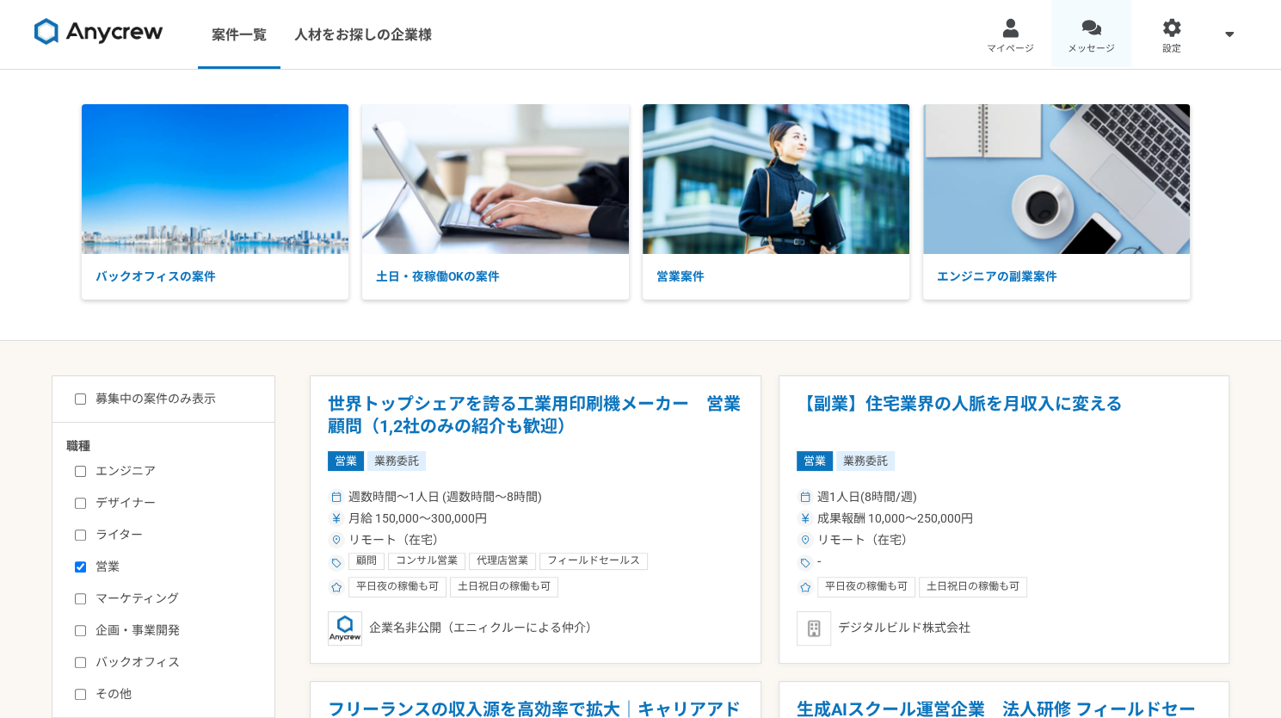
click at [1097, 36] on div at bounding box center [1092, 28] width 20 height 20
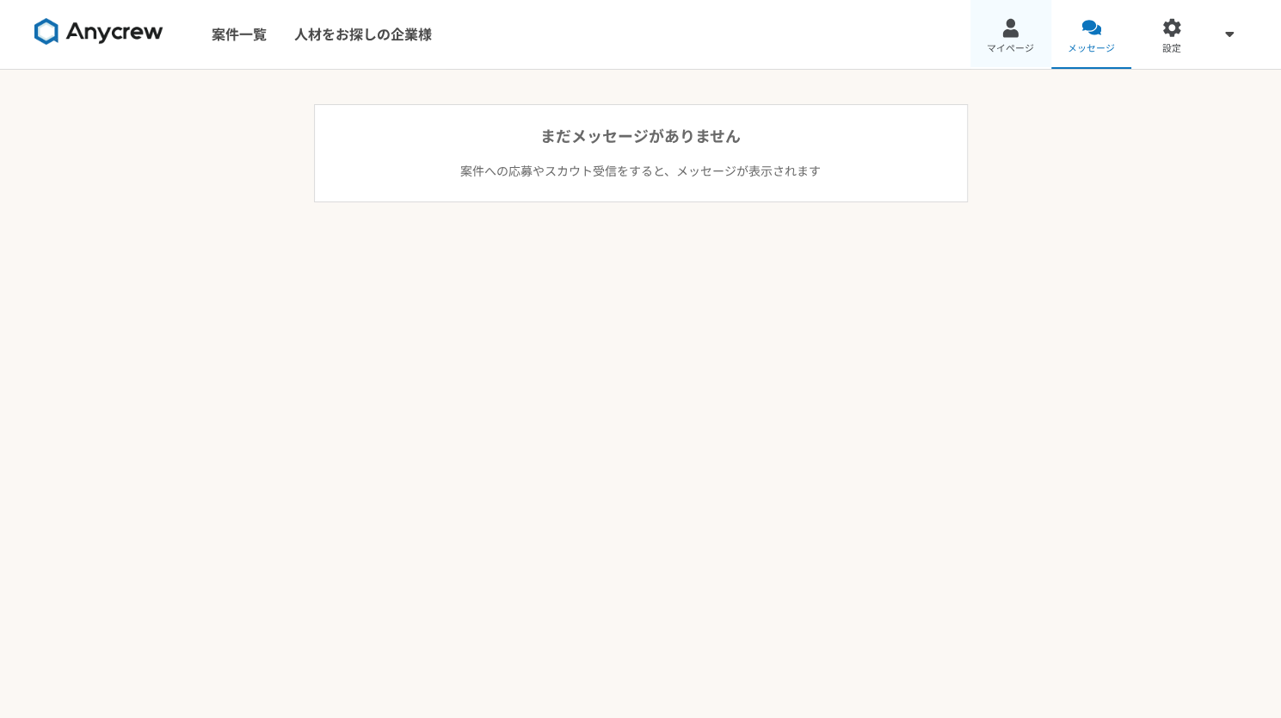
click at [1003, 37] on div at bounding box center [1011, 28] width 20 height 20
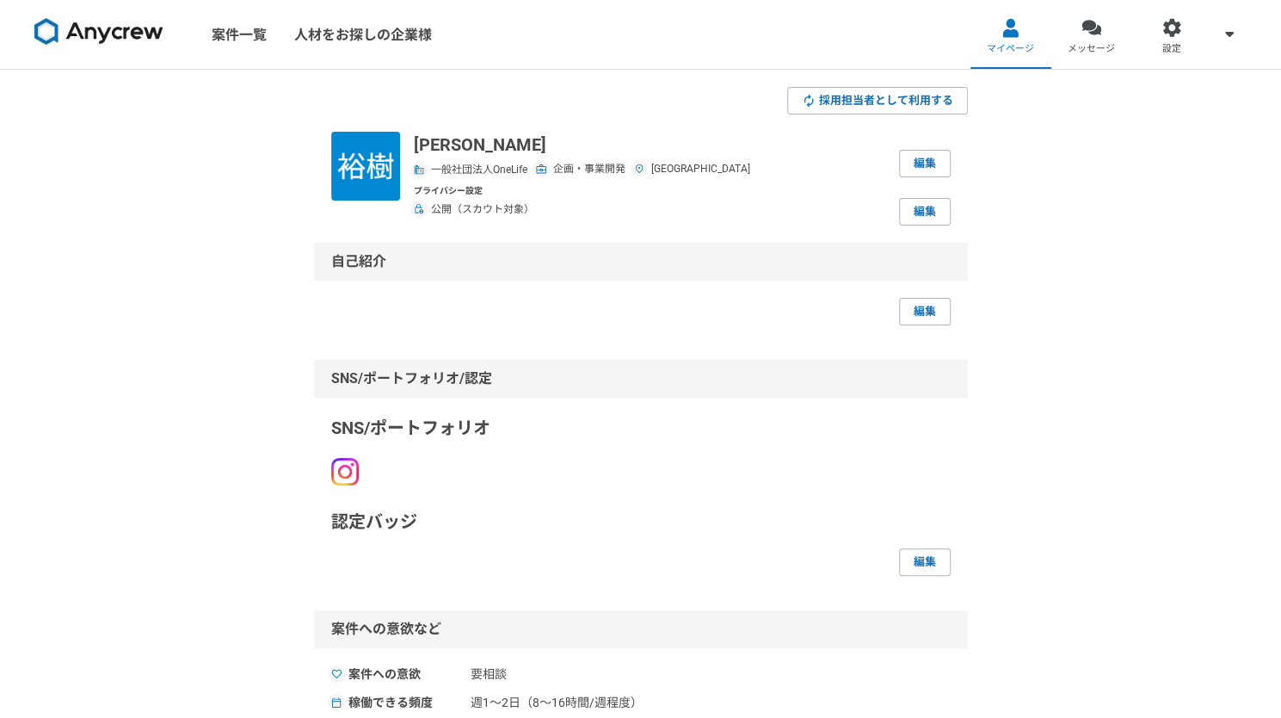
scroll to position [145, 0]
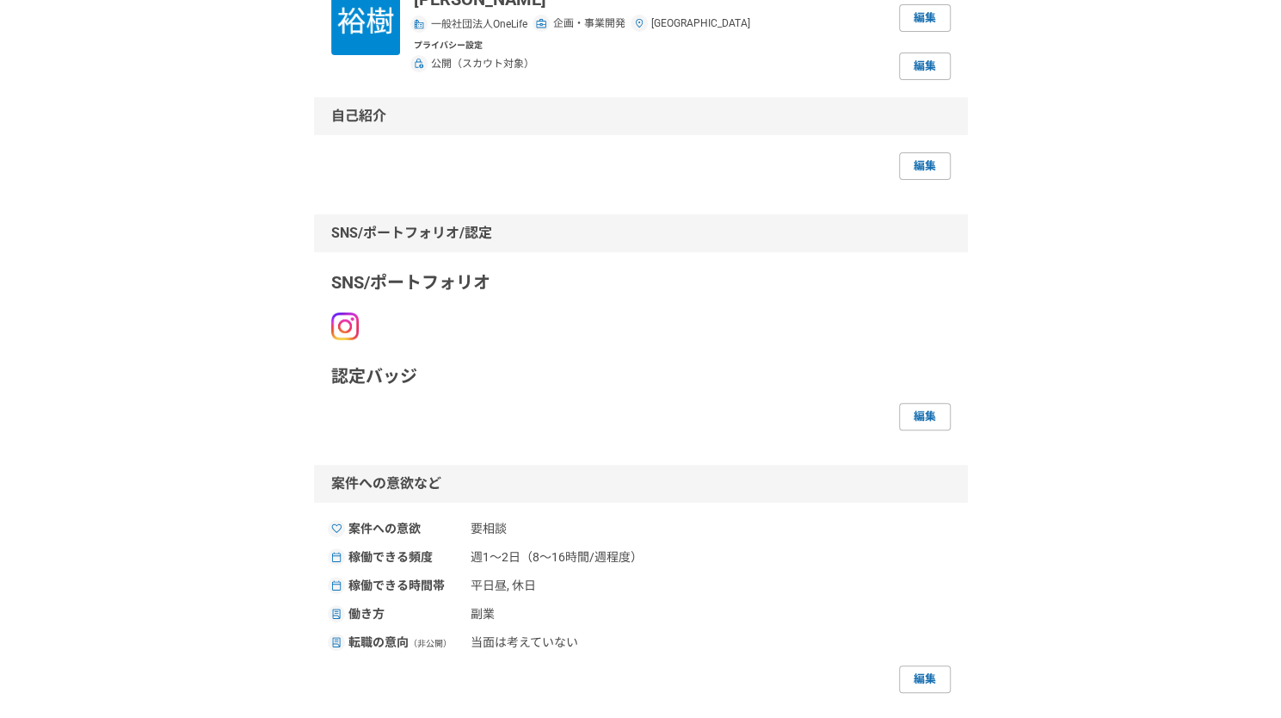
click at [351, 328] on img at bounding box center [345, 326] width 28 height 28
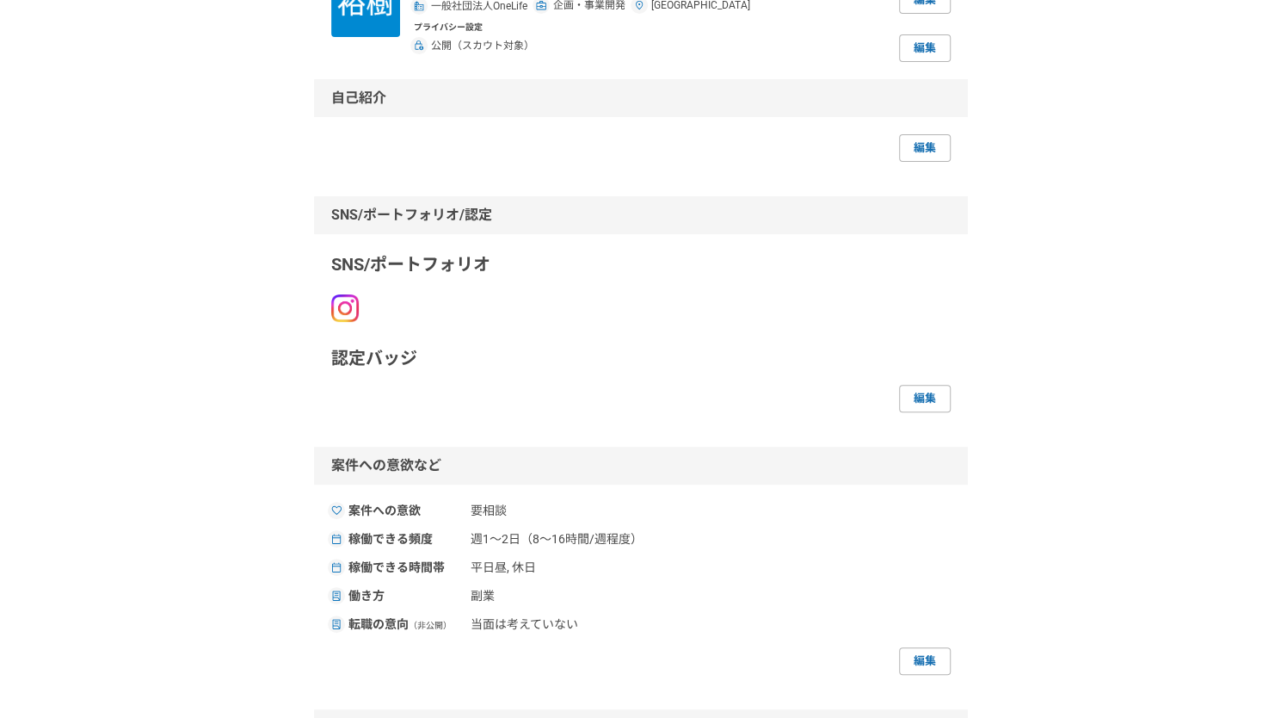
scroll to position [0, 0]
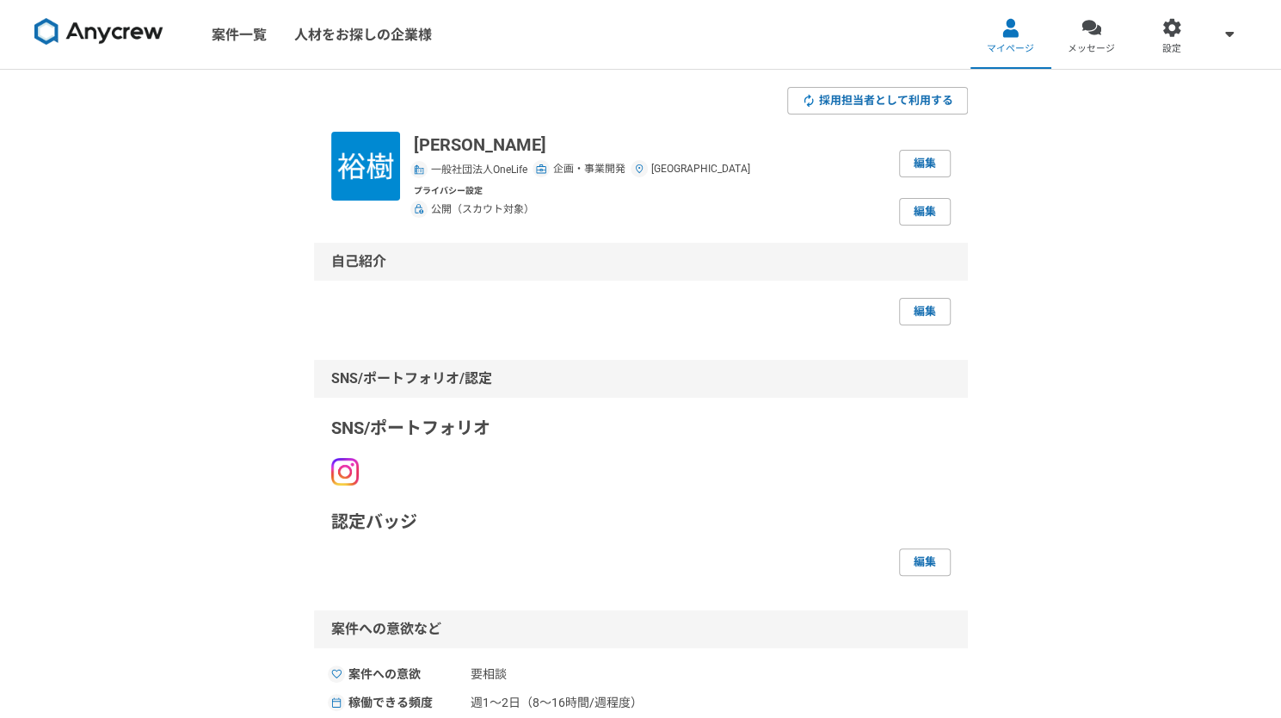
click at [98, 27] on img at bounding box center [98, 32] width 129 height 28
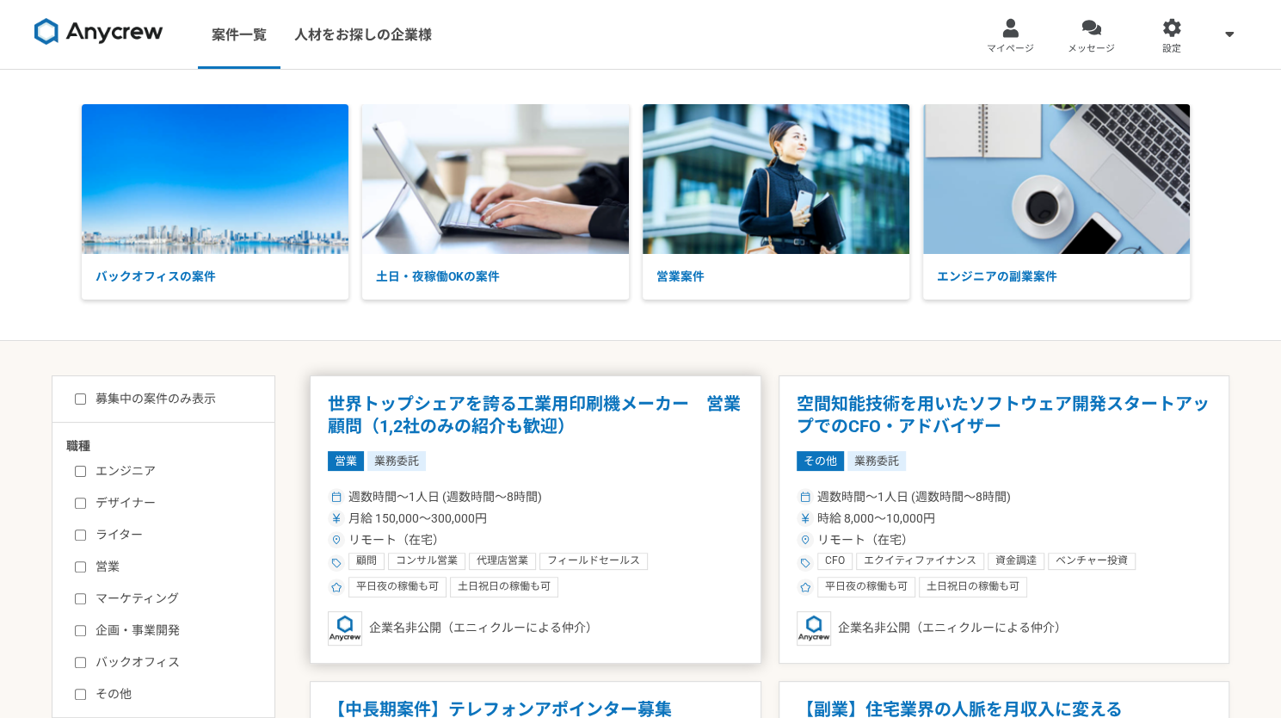
click at [540, 418] on h1 "世界トップシェアを誇る工業用印刷機メーカー　営業顧問（1,2社のみの紹介も歓迎）" at bounding box center [536, 415] width 416 height 44
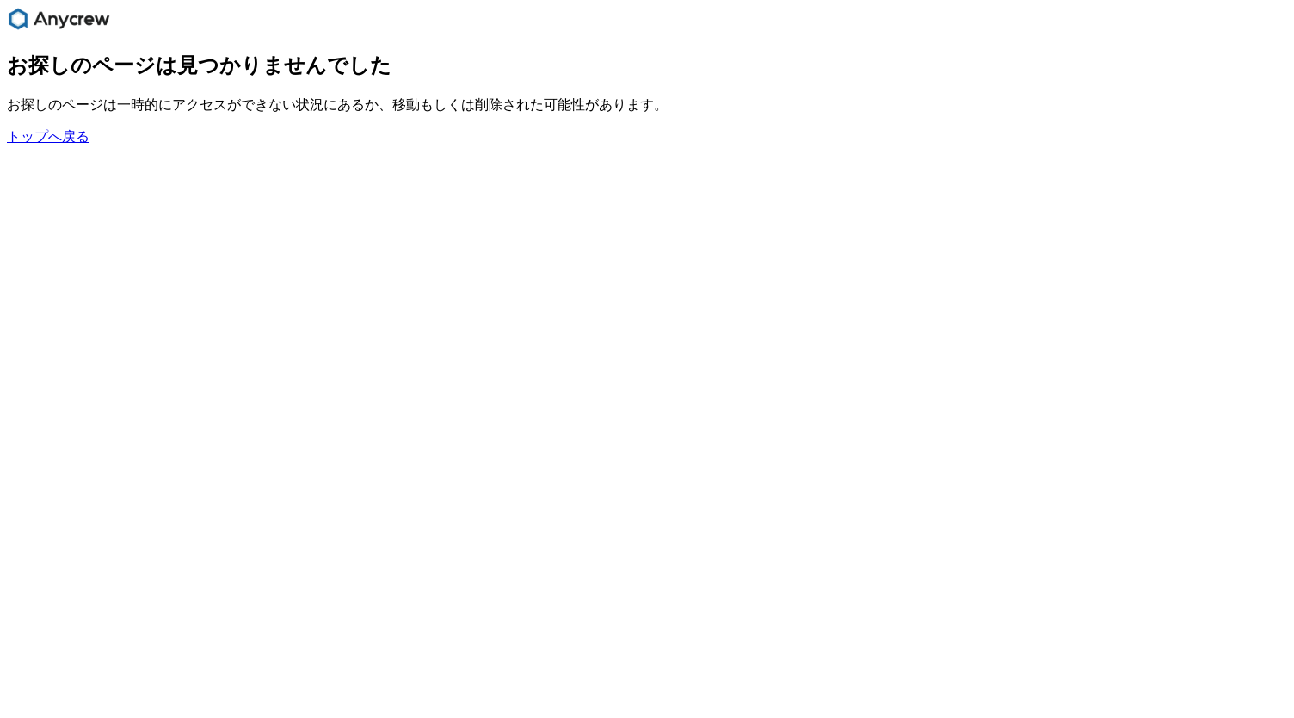
click at [51, 18] on img "main navigation" at bounding box center [58, 19] width 103 height 24
